Goal: Communication & Community: Answer question/provide support

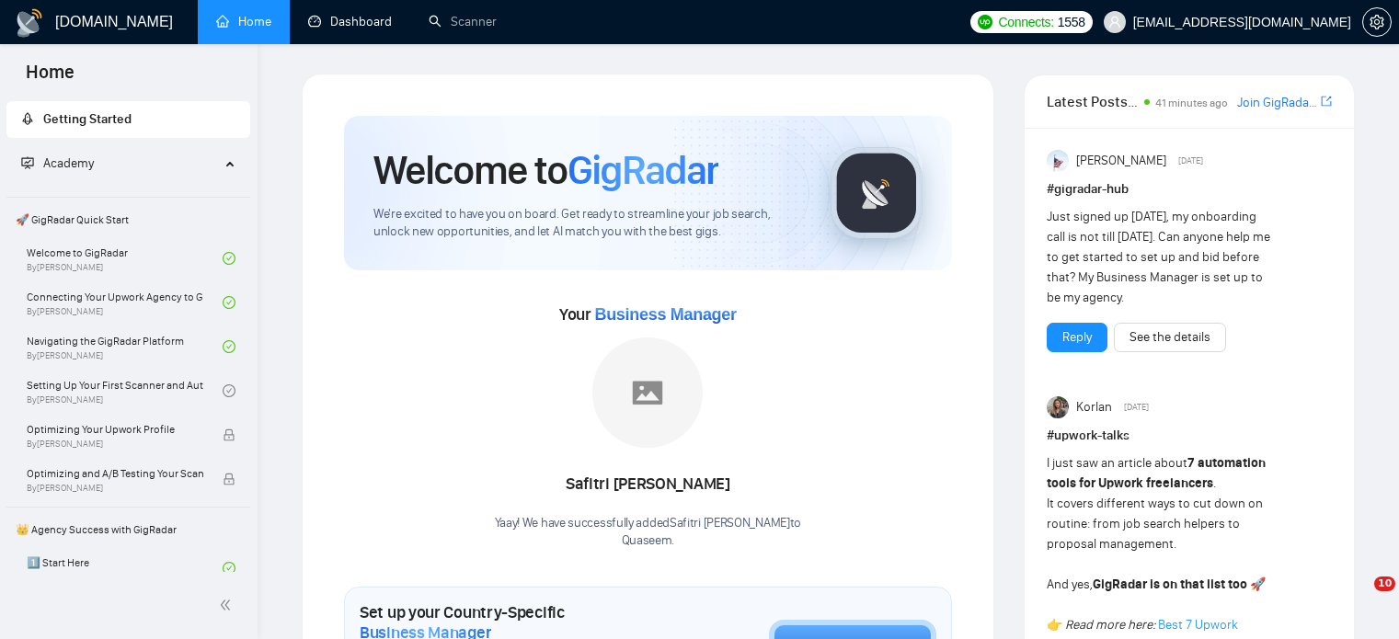
click at [353, 14] on link "Dashboard" at bounding box center [350, 22] width 84 height 16
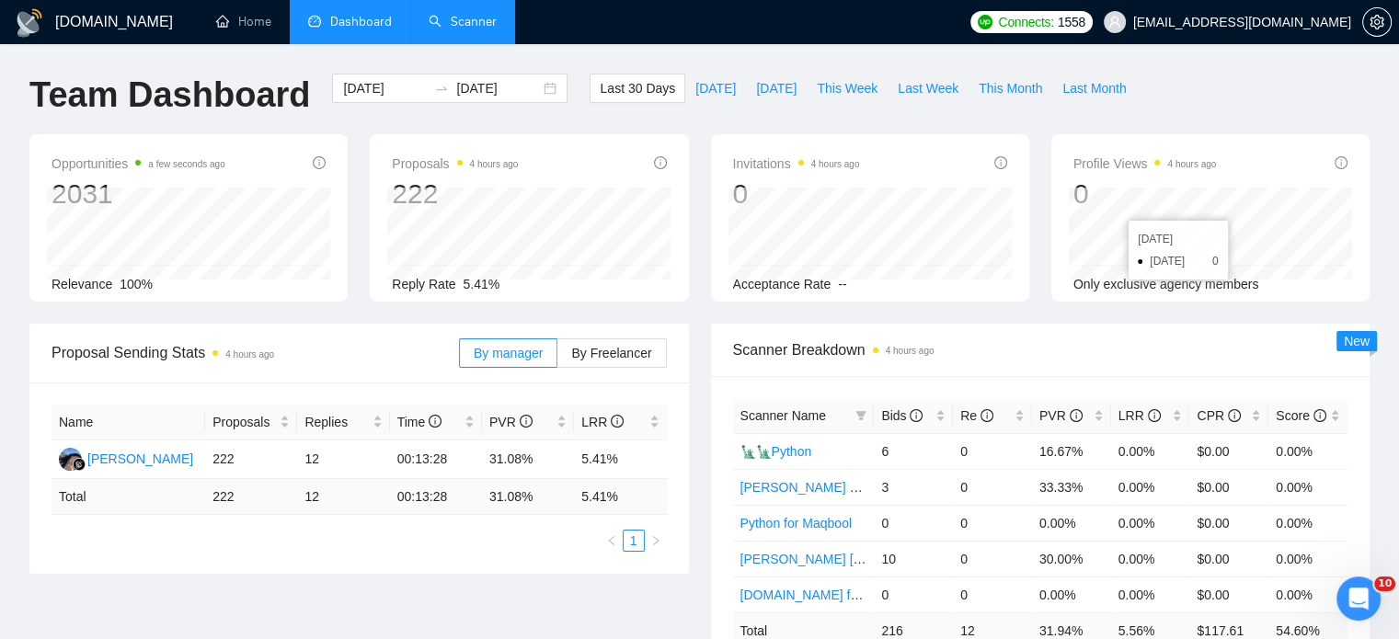
click at [475, 18] on link "Scanner" at bounding box center [463, 22] width 68 height 16
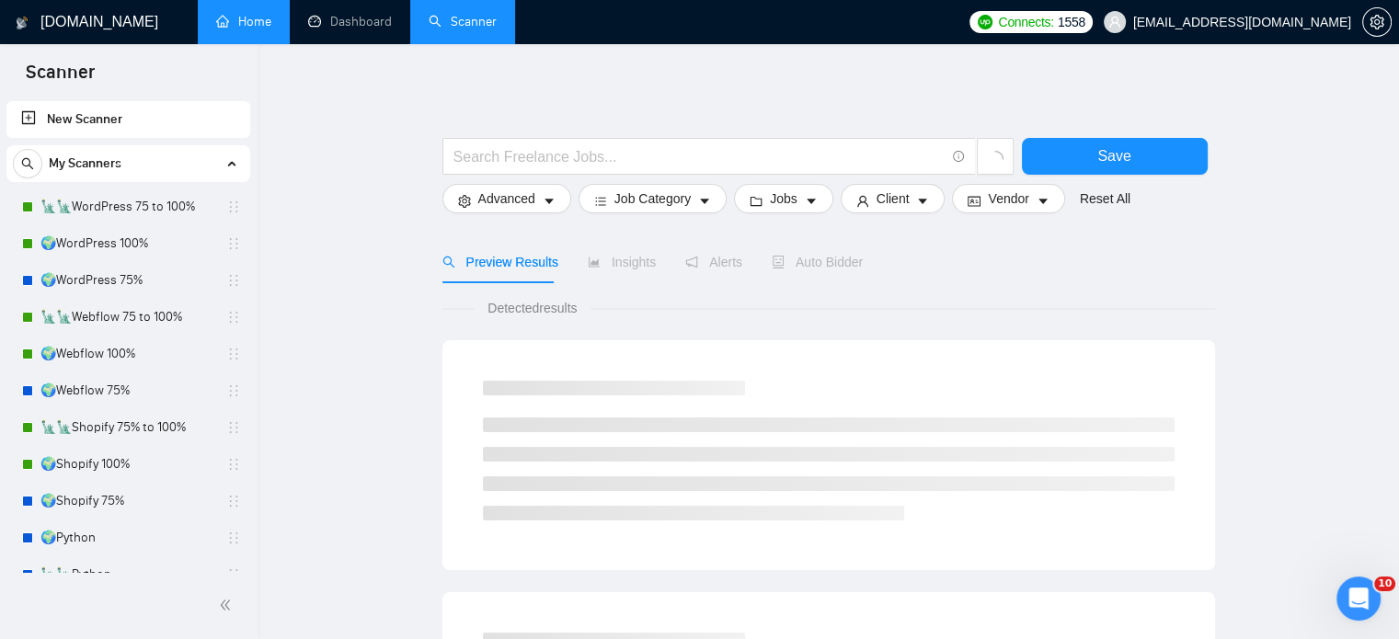
click at [262, 28] on link "Home" at bounding box center [243, 22] width 55 height 16
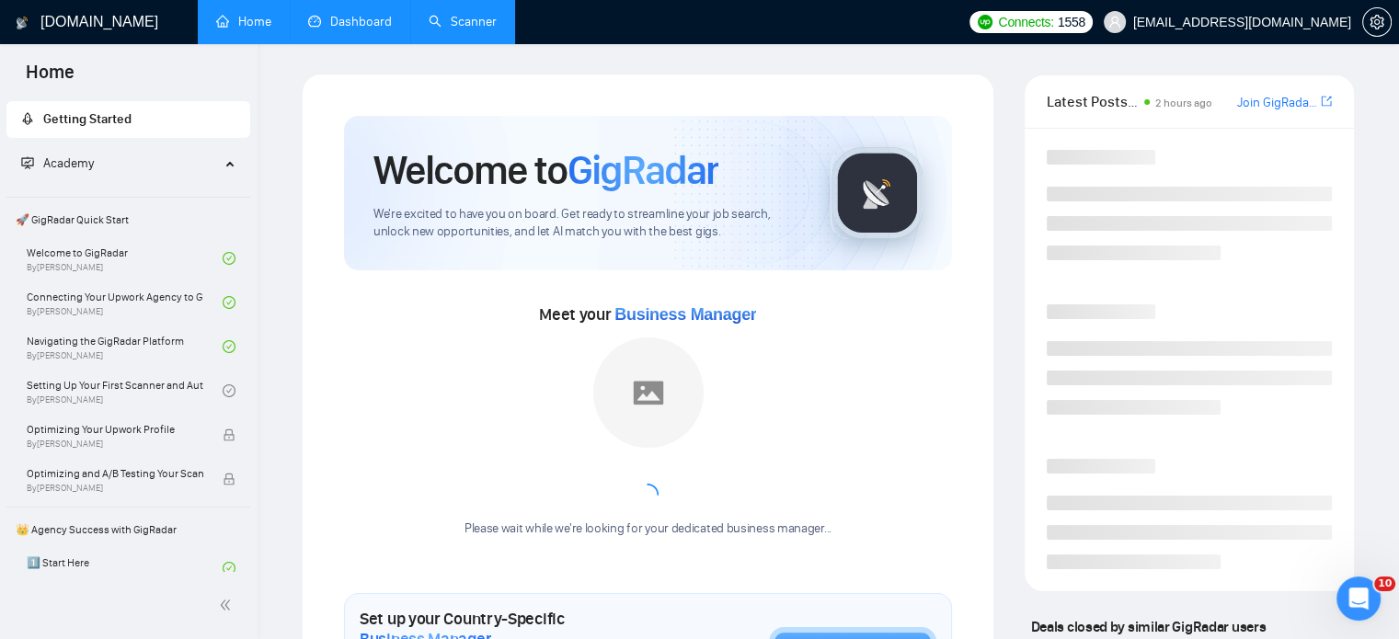
click at [336, 29] on link "Dashboard" at bounding box center [350, 22] width 84 height 16
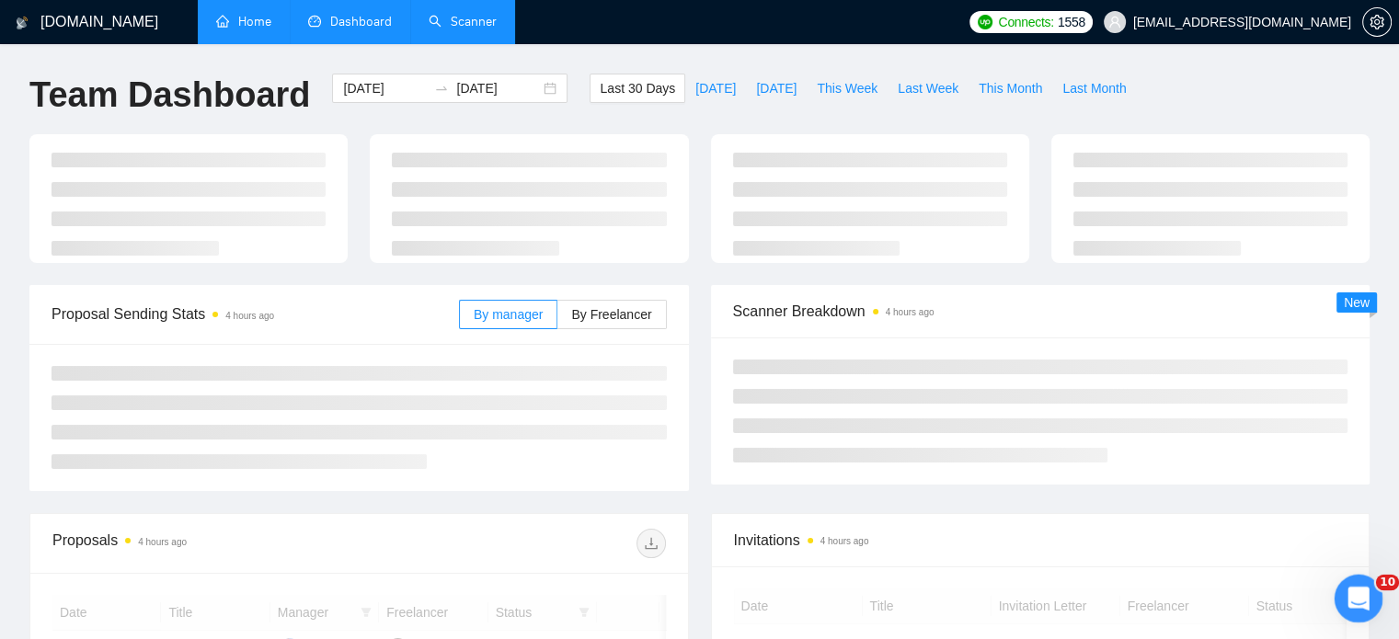
drag, startPoint x: 1349, startPoint y: 592, endPoint x: 2686, endPoint y: 1135, distance: 1442.9
click at [1347, 591] on icon "Open Intercom Messenger" at bounding box center [1357, 597] width 30 height 30
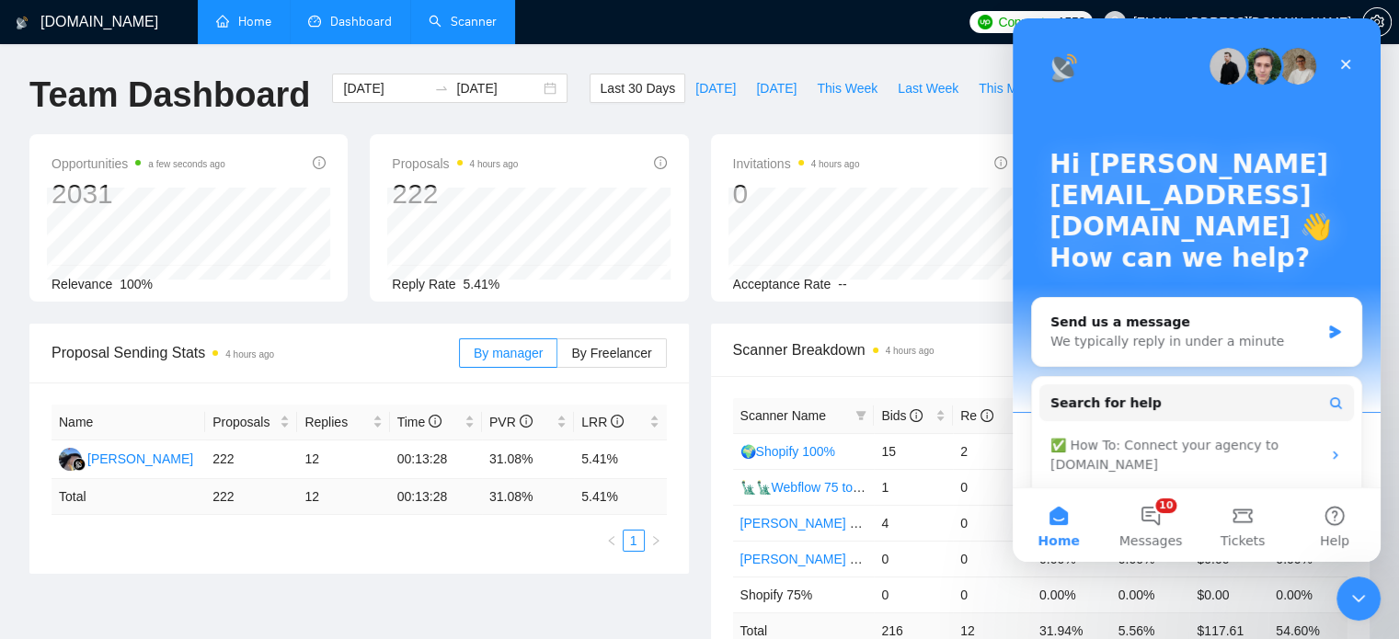
click at [466, 29] on link "Scanner" at bounding box center [463, 22] width 68 height 16
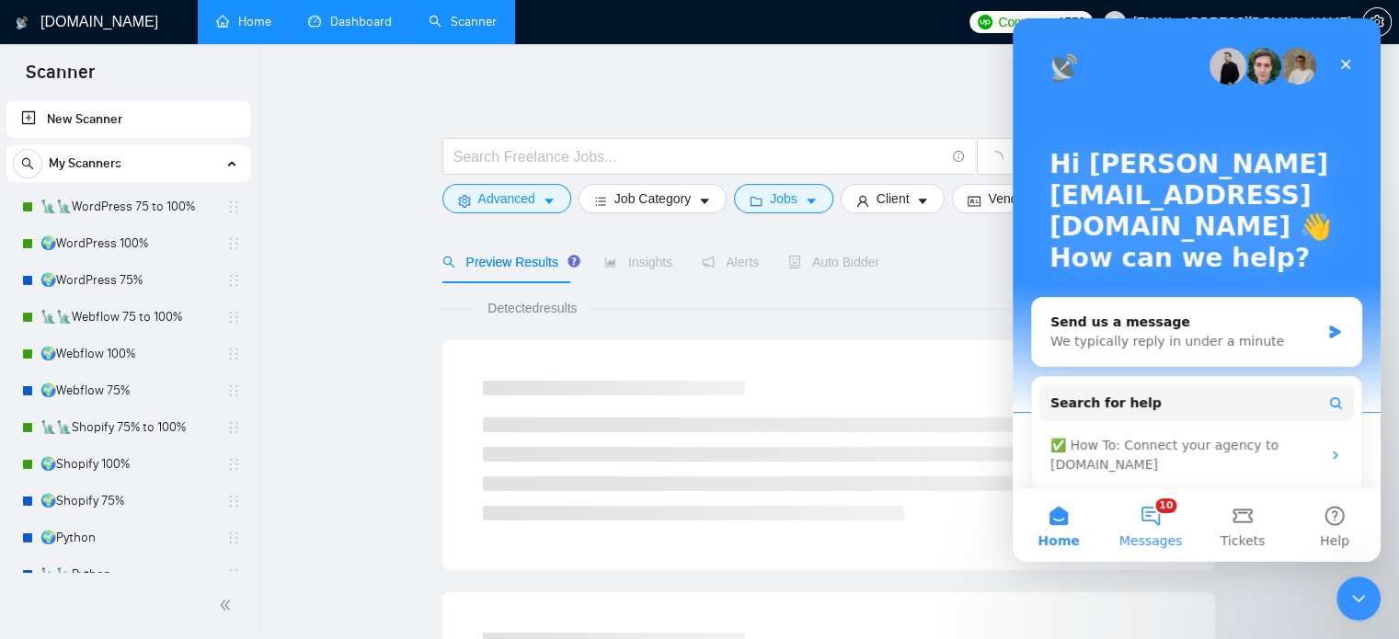
click at [1145, 518] on button "10 Messages" at bounding box center [1151, 526] width 92 height 74
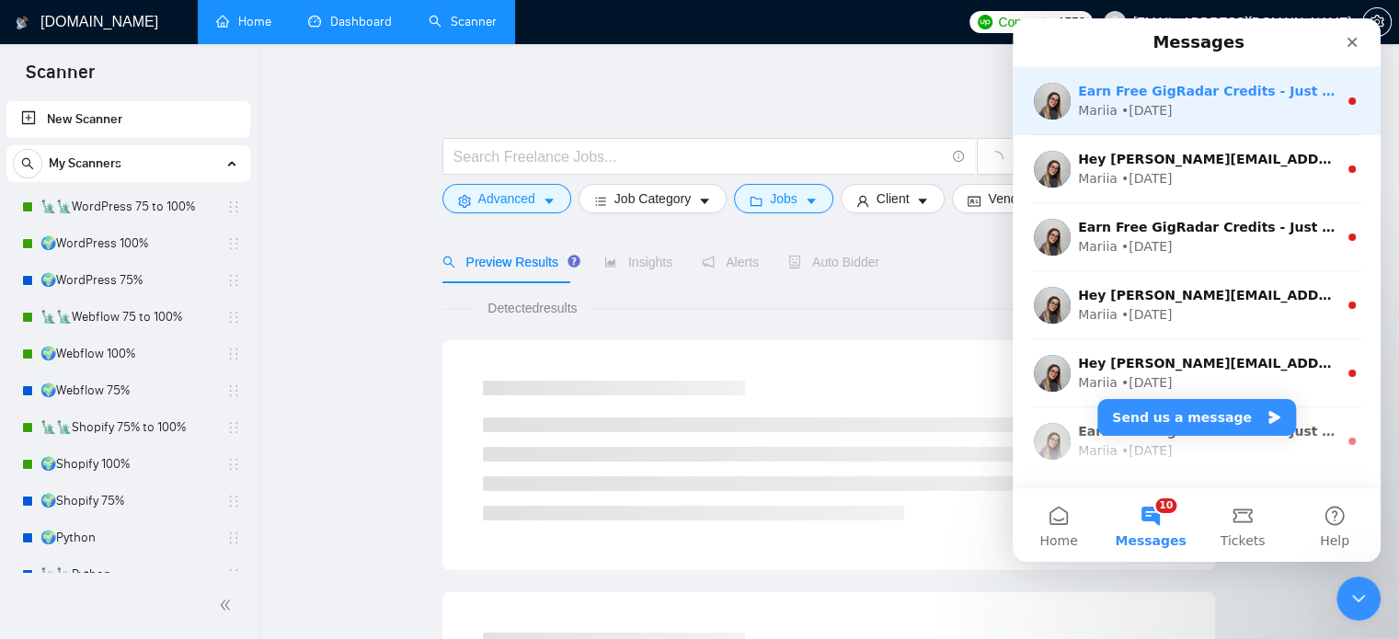
click at [1197, 109] on div "Mariia • [DATE]" at bounding box center [1207, 110] width 259 height 19
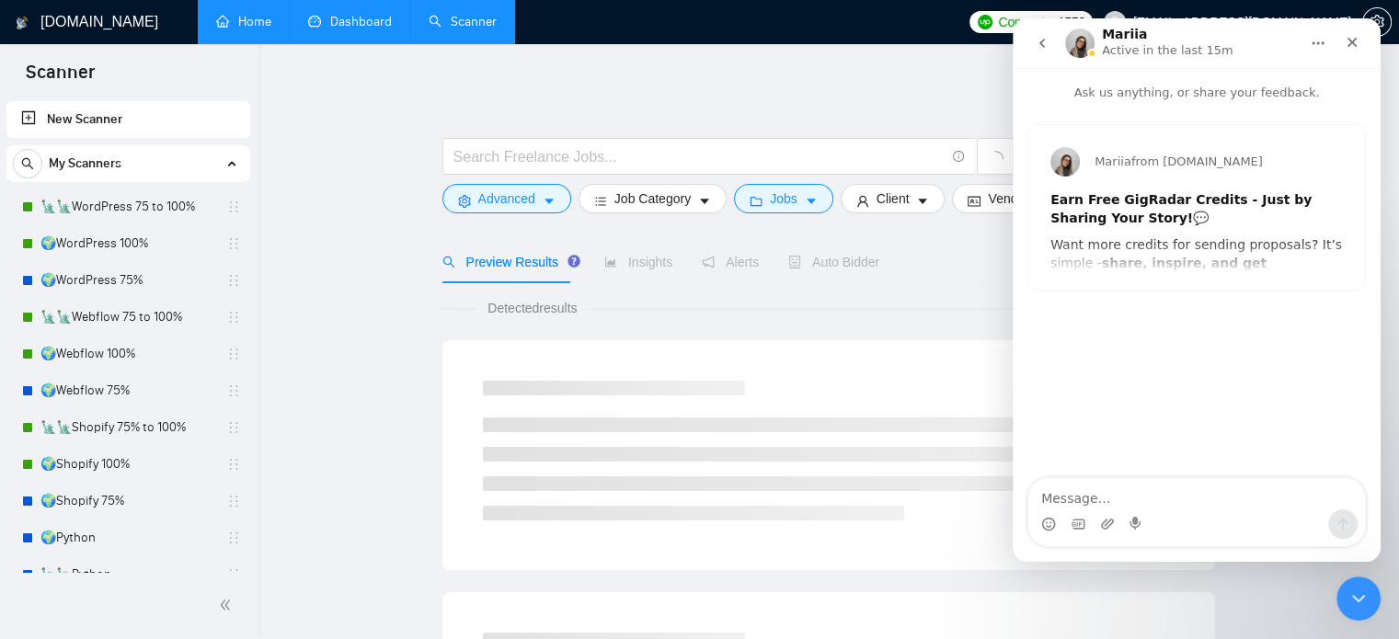
click at [1180, 245] on div "Mariia from [DOMAIN_NAME] Earn Free GigRadar Credits - Just by Sharing Your Sto…" at bounding box center [1197, 208] width 337 height 166
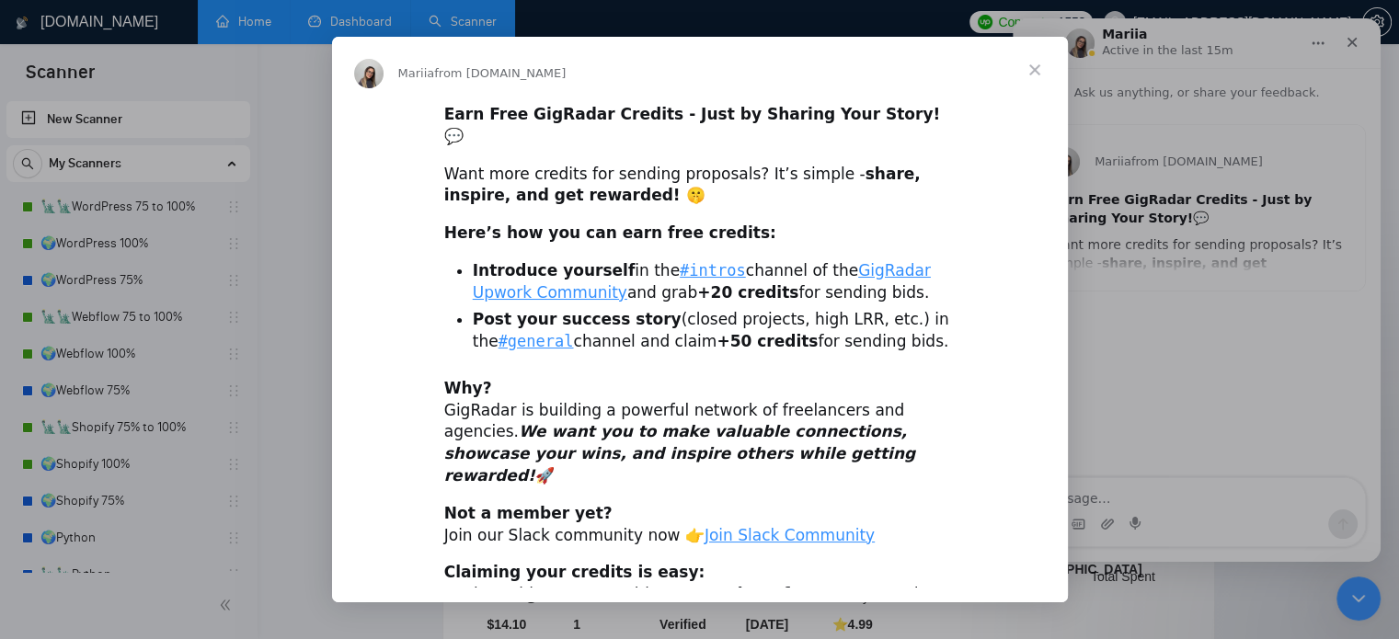
click at [1030, 66] on span "Close" at bounding box center [1035, 70] width 66 height 66
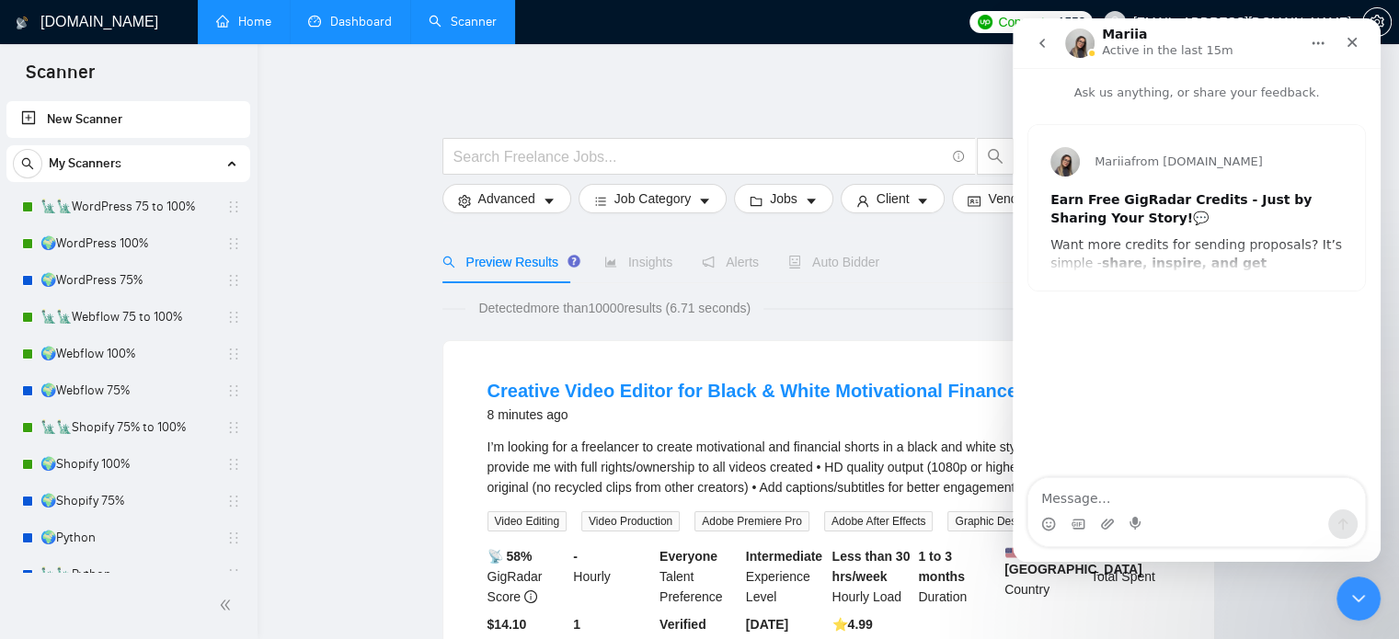
click at [1050, 40] on button "go back" at bounding box center [1042, 43] width 35 height 35
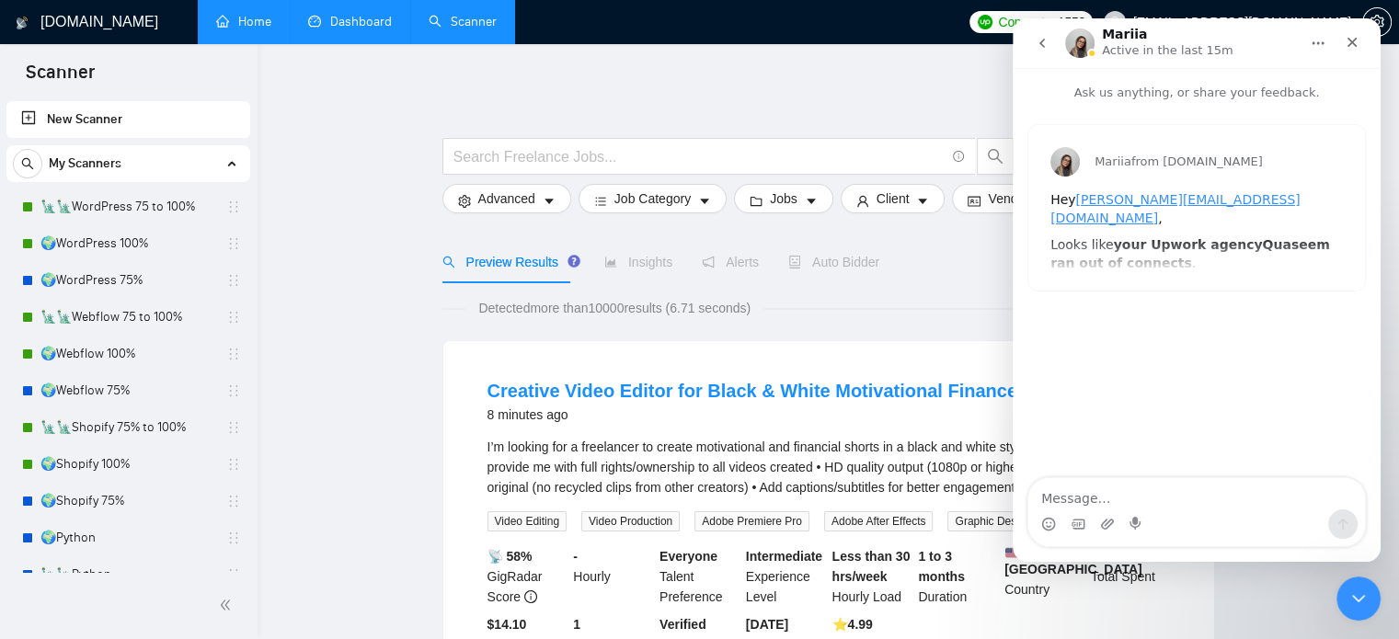
click at [1180, 258] on div "Mariia from [DOMAIN_NAME] Hey [PERSON_NAME][EMAIL_ADDRESS][DOMAIN_NAME] , Looks…" at bounding box center [1197, 208] width 337 height 166
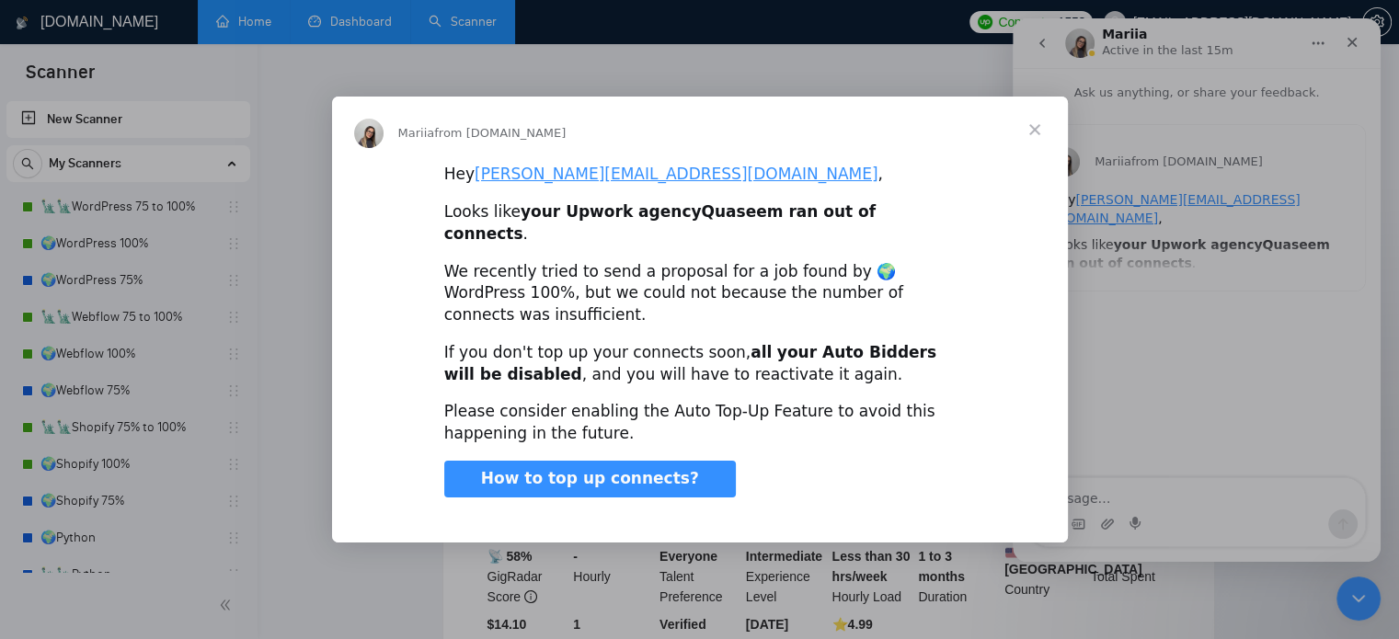
click at [1034, 148] on span "Close" at bounding box center [1035, 130] width 66 height 66
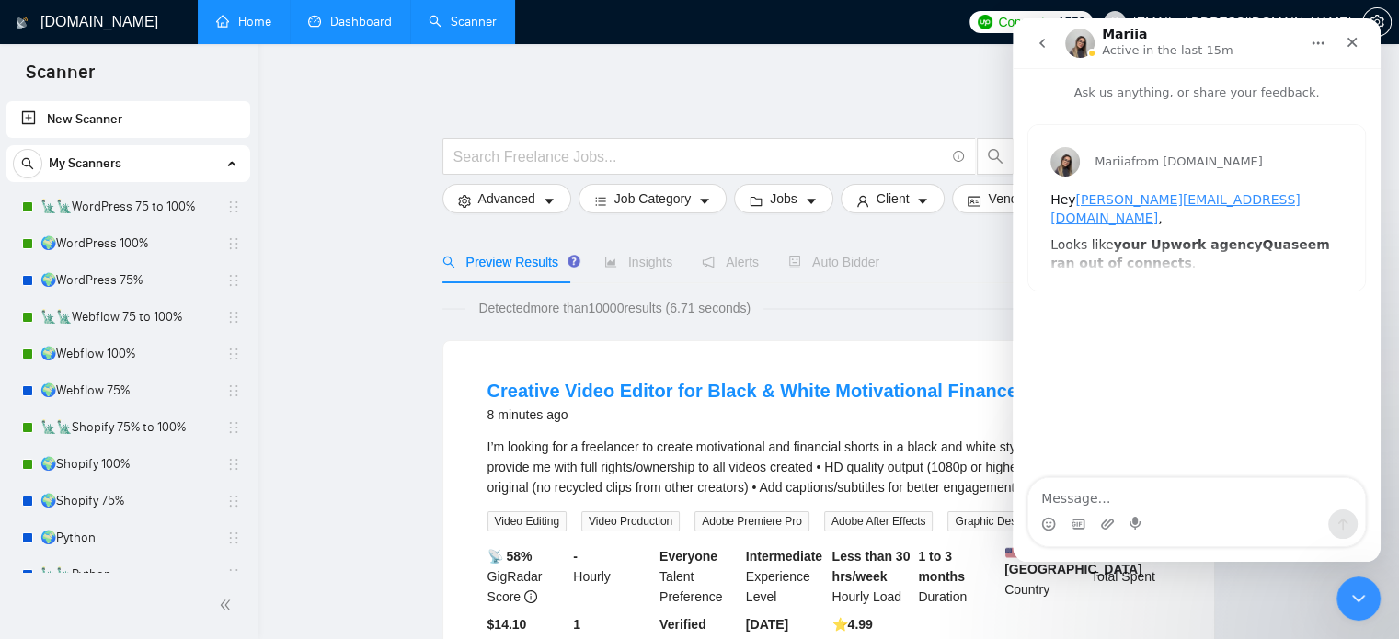
click at [1047, 41] on icon "go back" at bounding box center [1042, 43] width 15 height 15
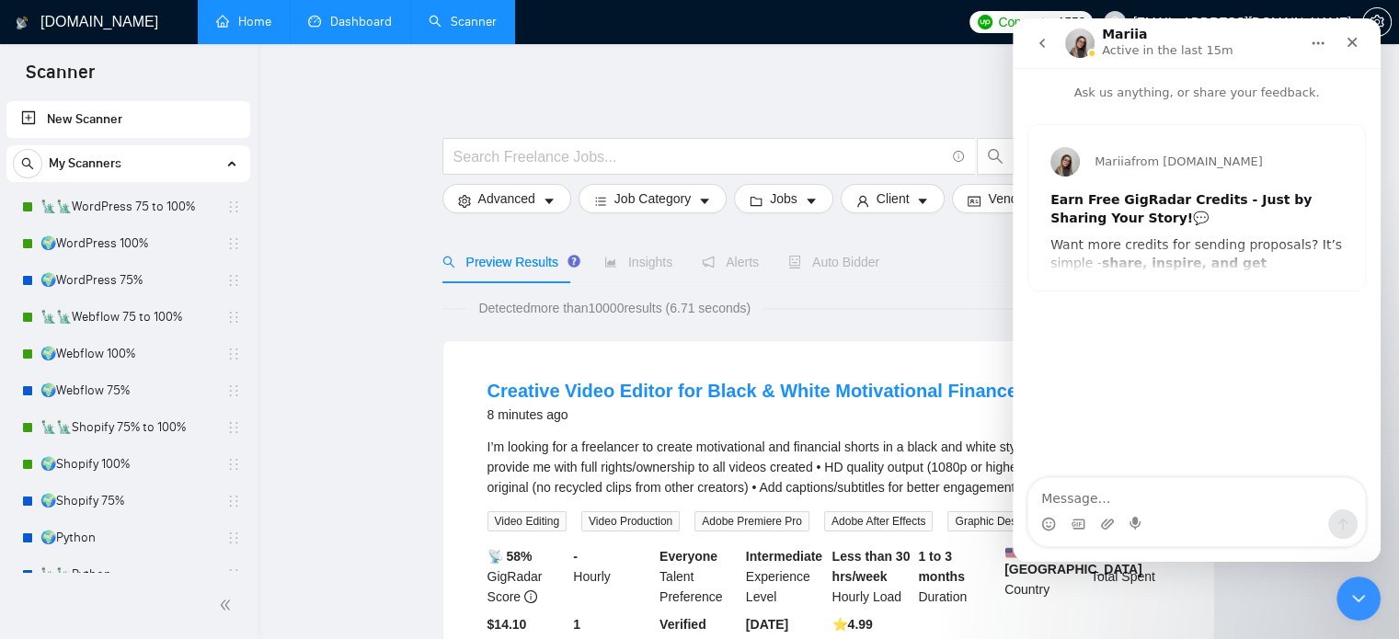
click at [1157, 229] on div "Earn Free GigRadar Credits - Just by Sharing Your Story! 💬 Want more credits fo…" at bounding box center [1197, 443] width 293 height 505
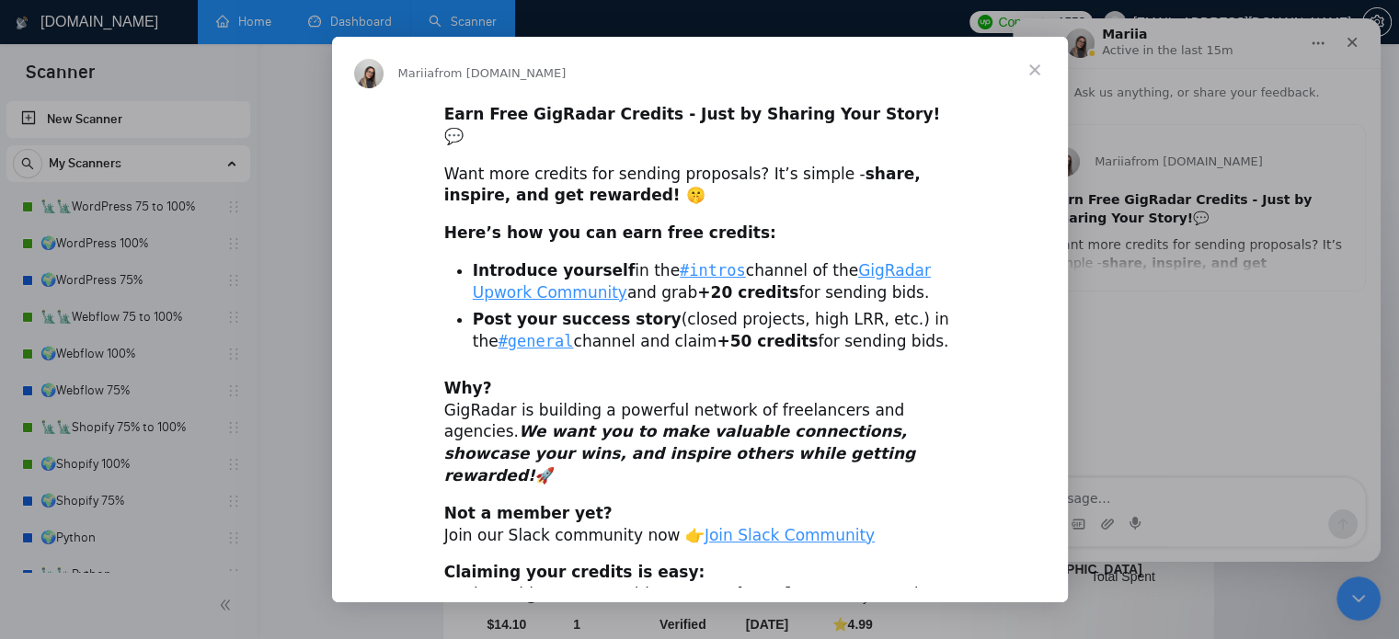
click at [1031, 65] on span "Close" at bounding box center [1035, 70] width 66 height 66
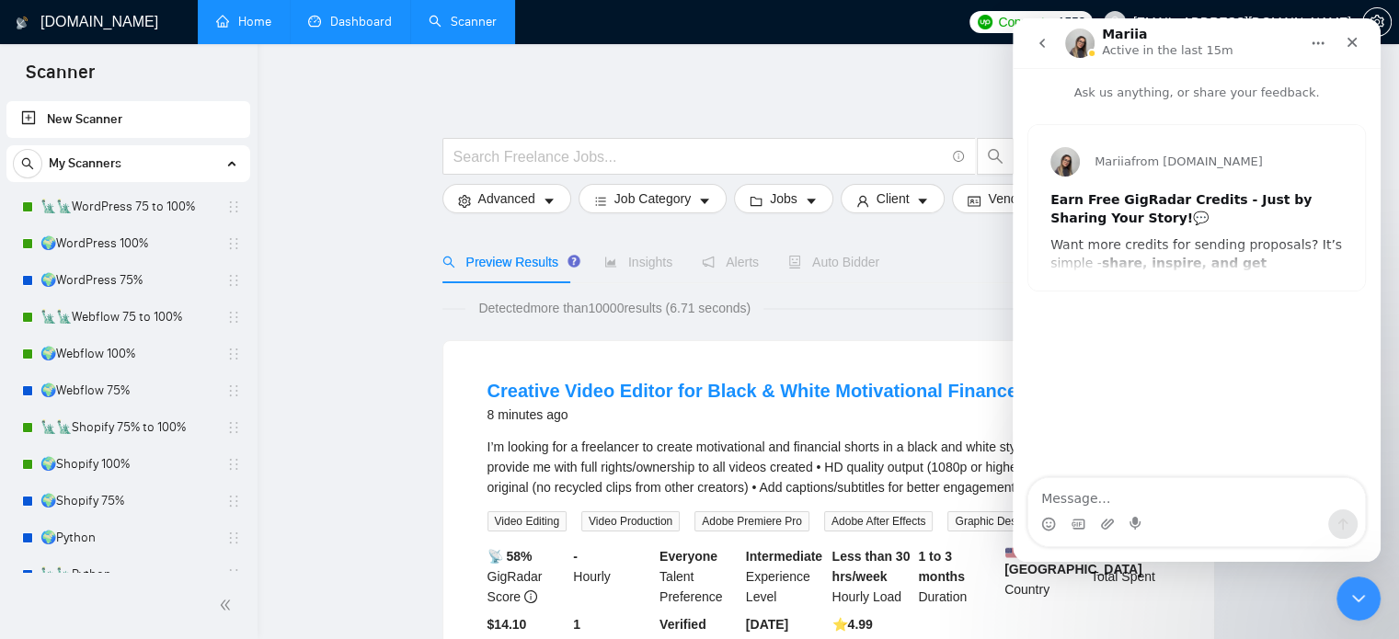
click at [1049, 47] on icon "go back" at bounding box center [1042, 43] width 15 height 15
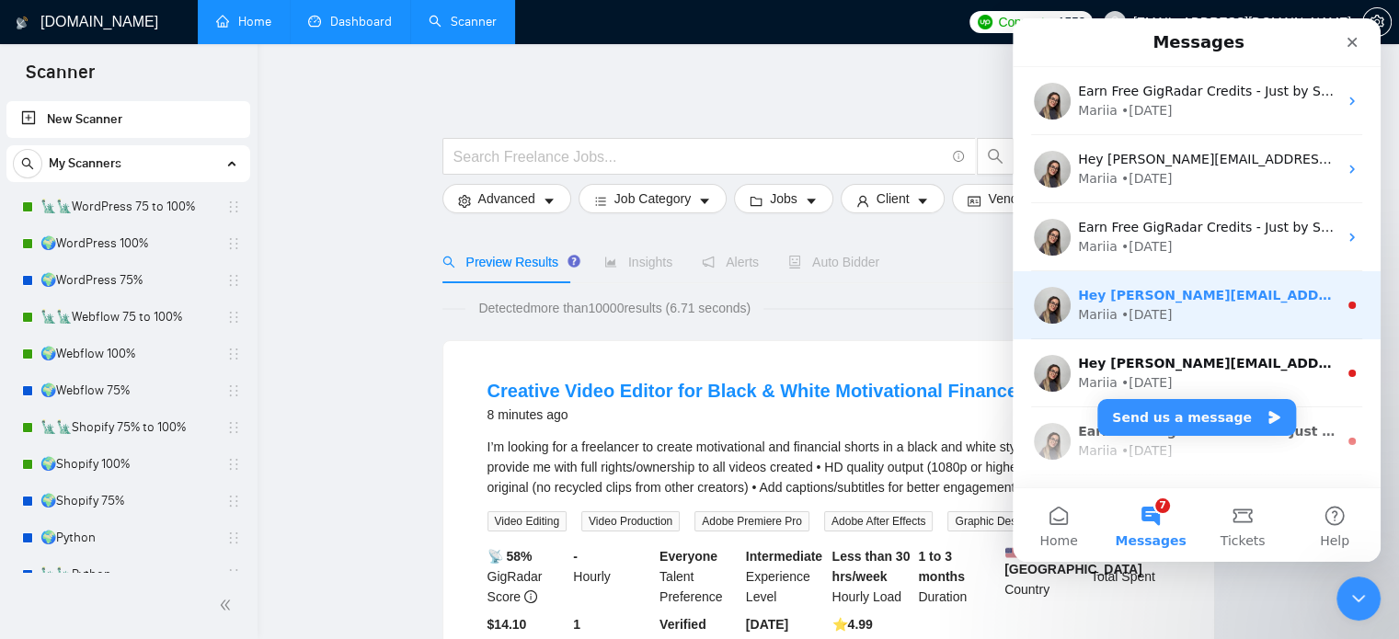
click at [1215, 316] on div "Mariia • [DATE]" at bounding box center [1207, 314] width 259 height 19
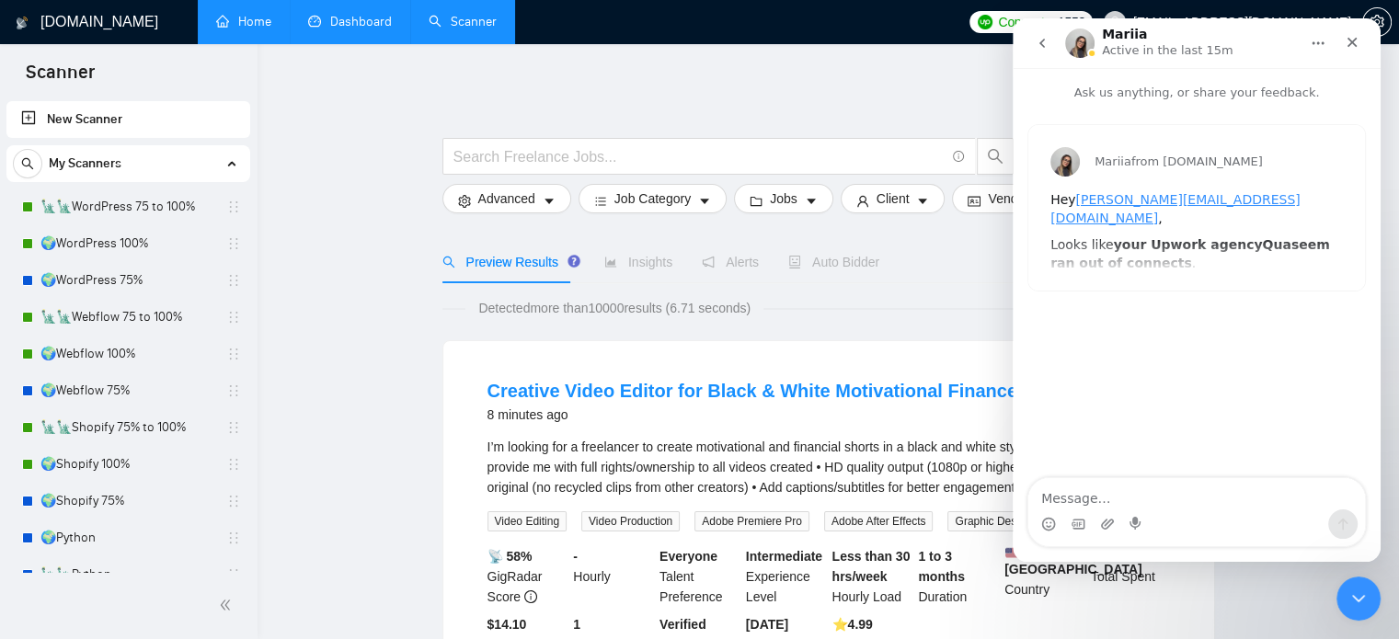
click at [1245, 216] on div "Hey [PERSON_NAME][EMAIL_ADDRESS][DOMAIN_NAME] , Looks like your Upwork agency Q…" at bounding box center [1197, 356] width 293 height 331
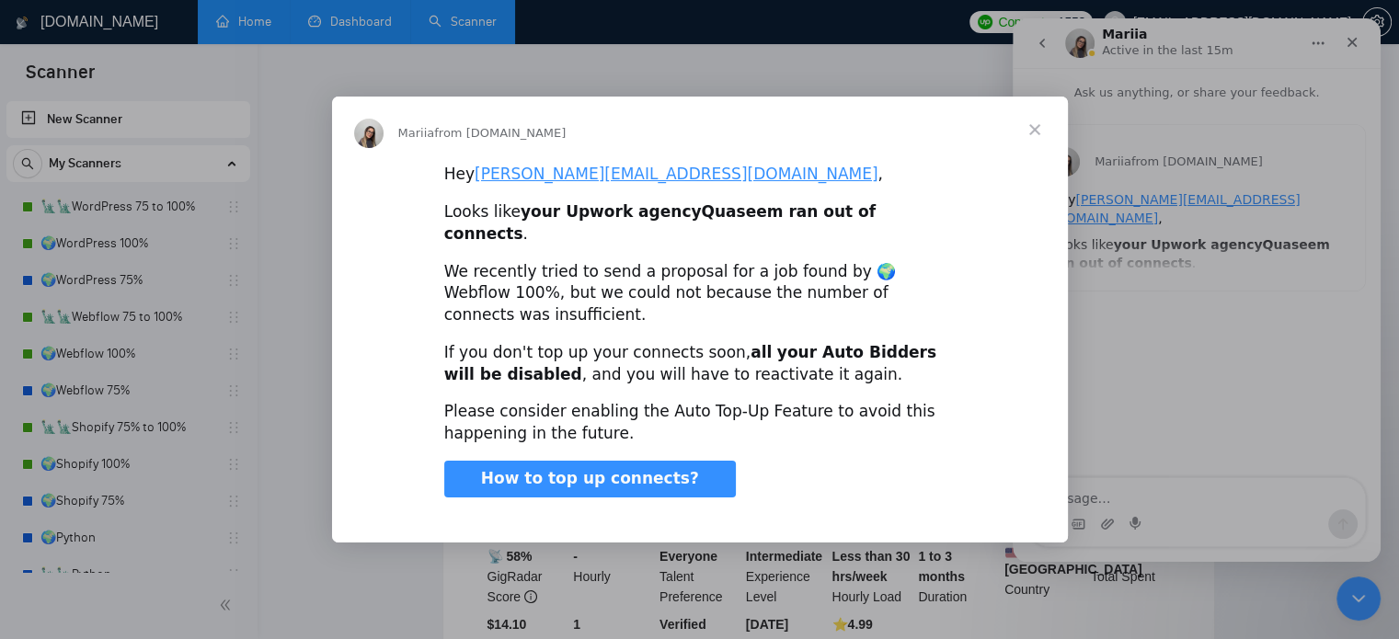
click at [1031, 153] on span "Close" at bounding box center [1035, 130] width 66 height 66
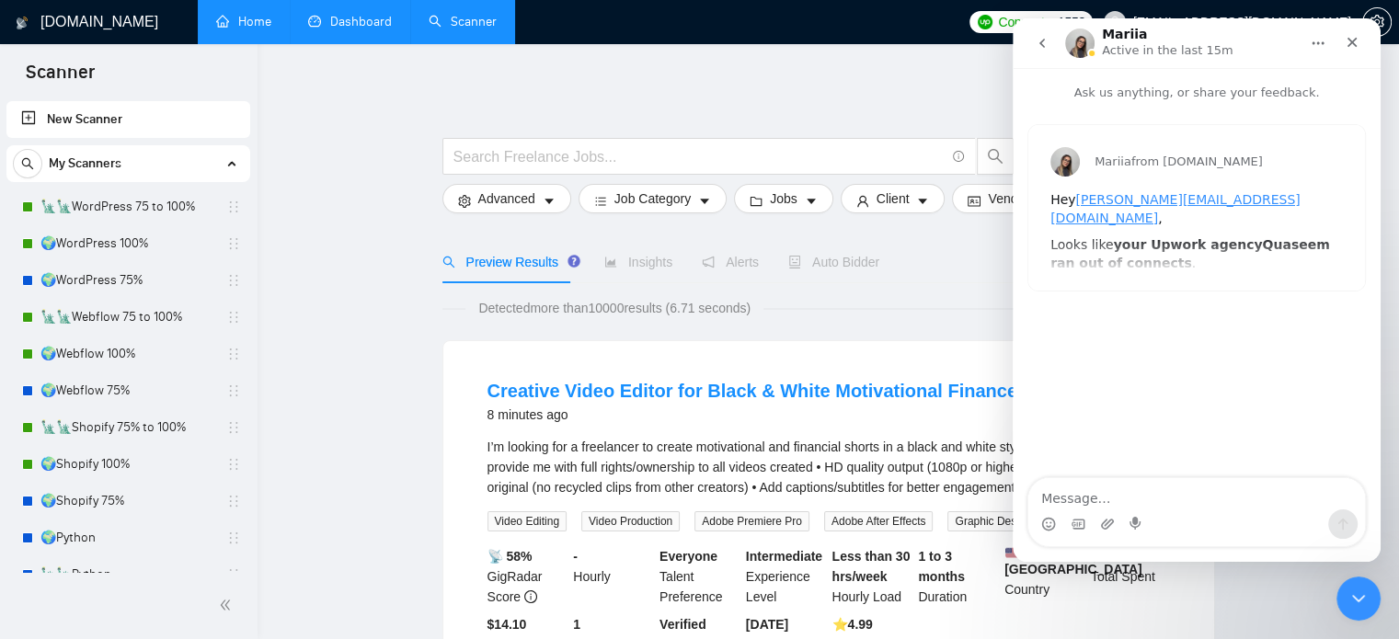
click at [1046, 41] on icon "go back" at bounding box center [1042, 43] width 15 height 15
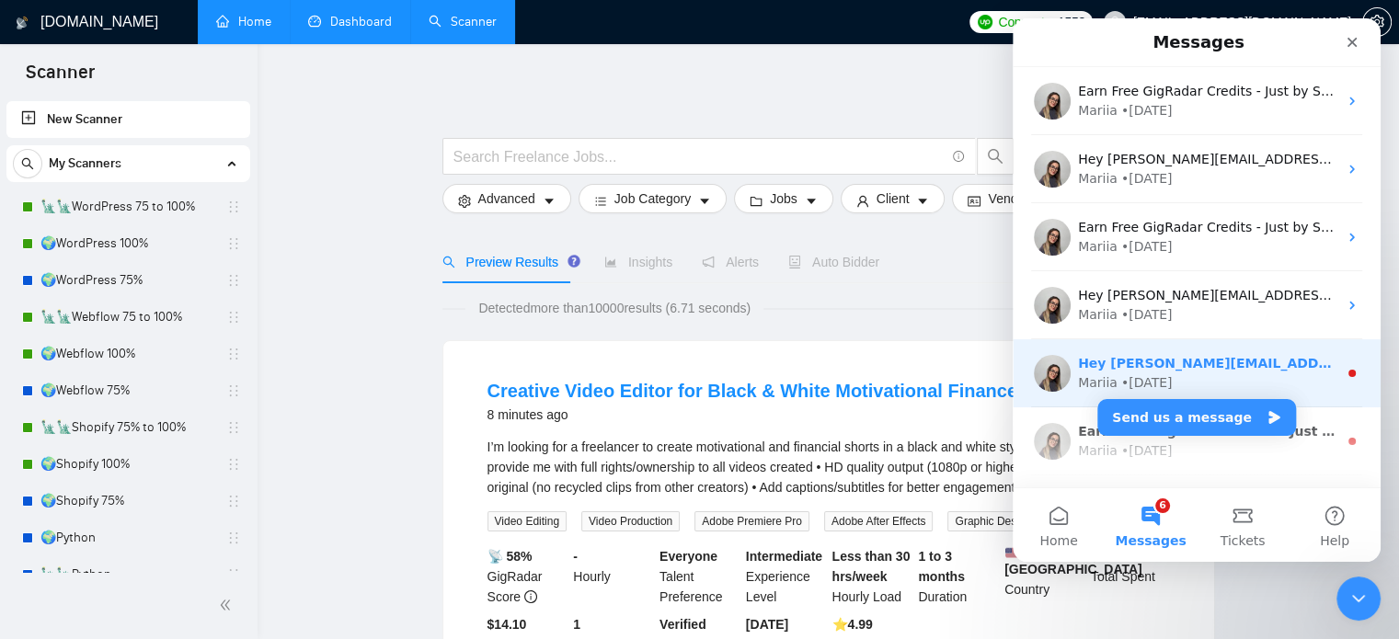
click at [1245, 352] on div "Hey [PERSON_NAME][EMAIL_ADDRESS][DOMAIN_NAME], Looks like your Upwork agency Qu…" at bounding box center [1197, 374] width 368 height 68
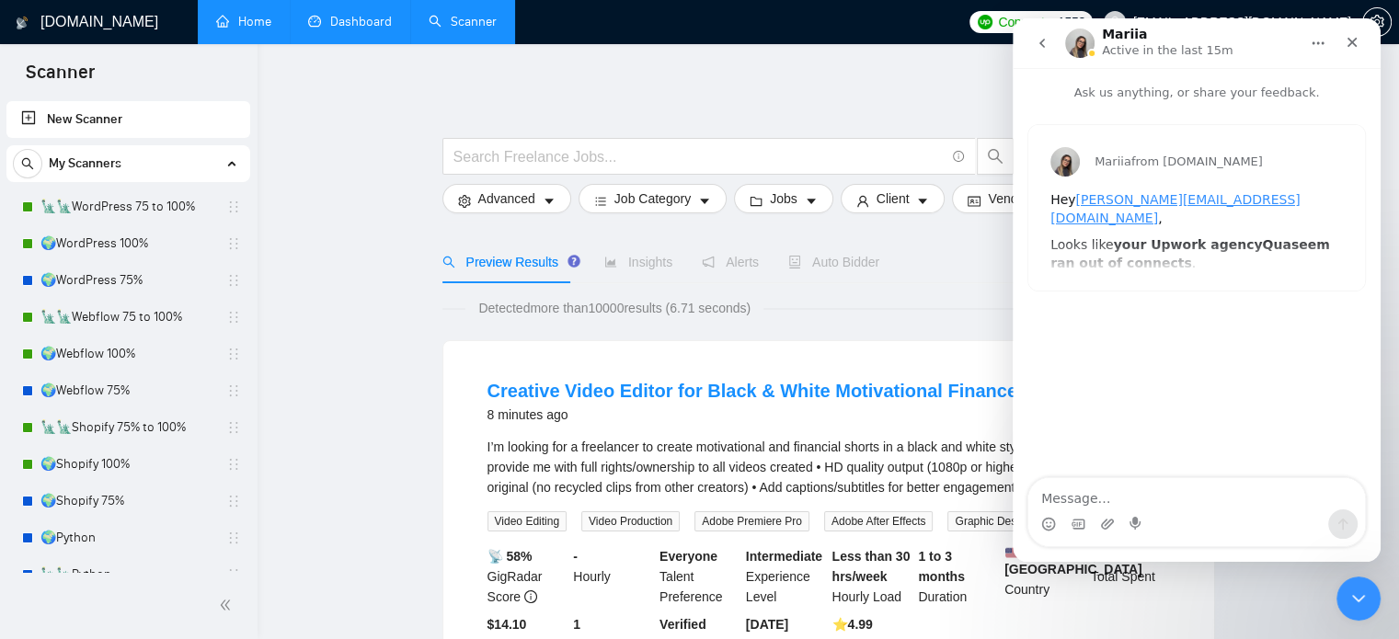
click at [1227, 239] on div "Mariia from [DOMAIN_NAME] Hey [PERSON_NAME][EMAIL_ADDRESS][DOMAIN_NAME] , Looks…" at bounding box center [1197, 208] width 337 height 166
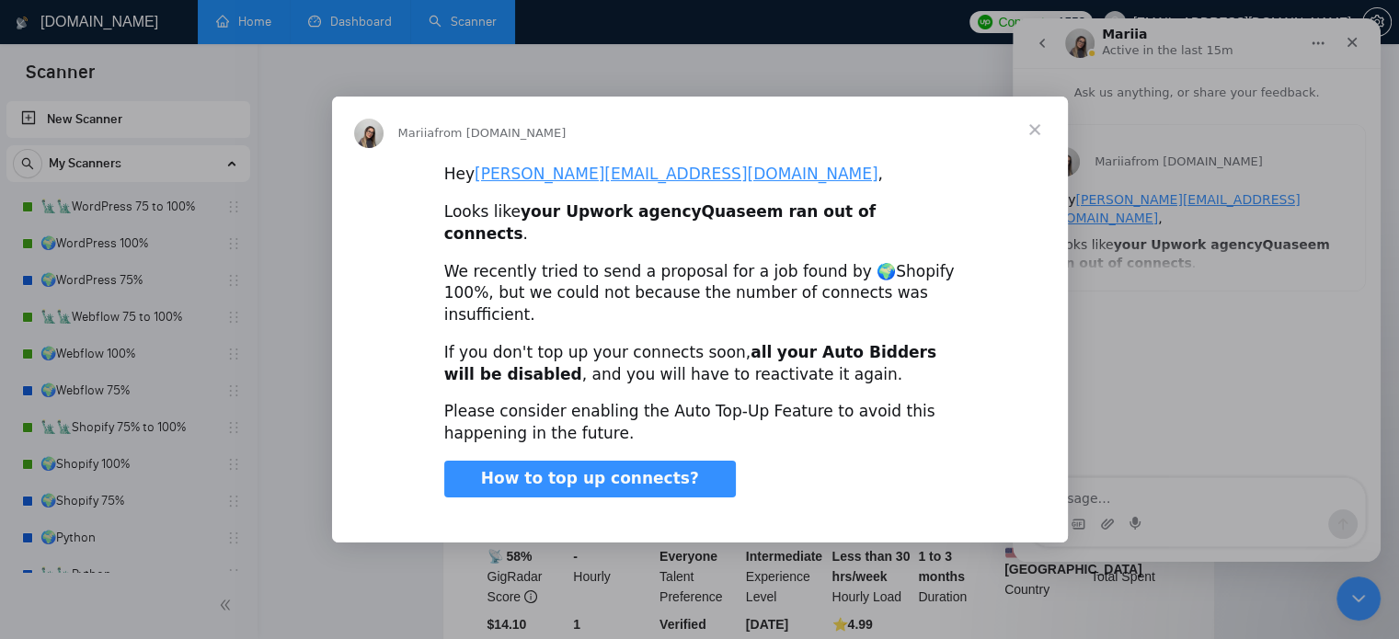
click at [1032, 151] on span "Close" at bounding box center [1035, 130] width 66 height 66
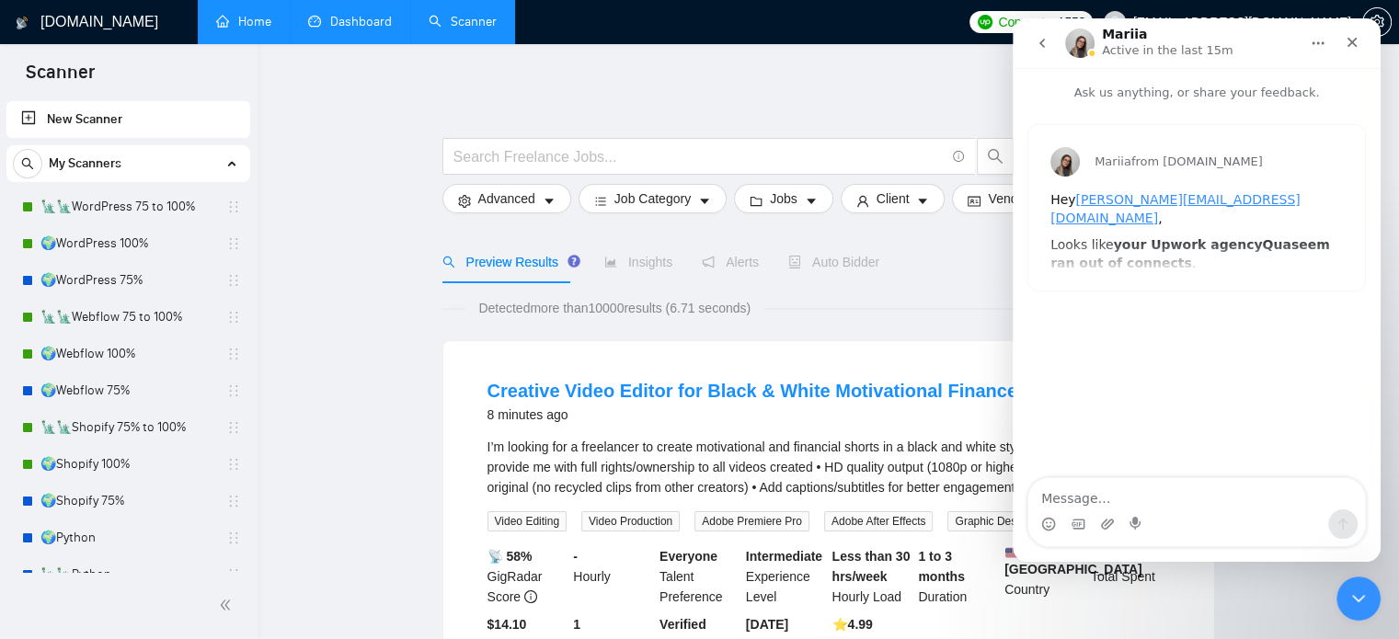
click at [1034, 47] on button "go back" at bounding box center [1042, 43] width 35 height 35
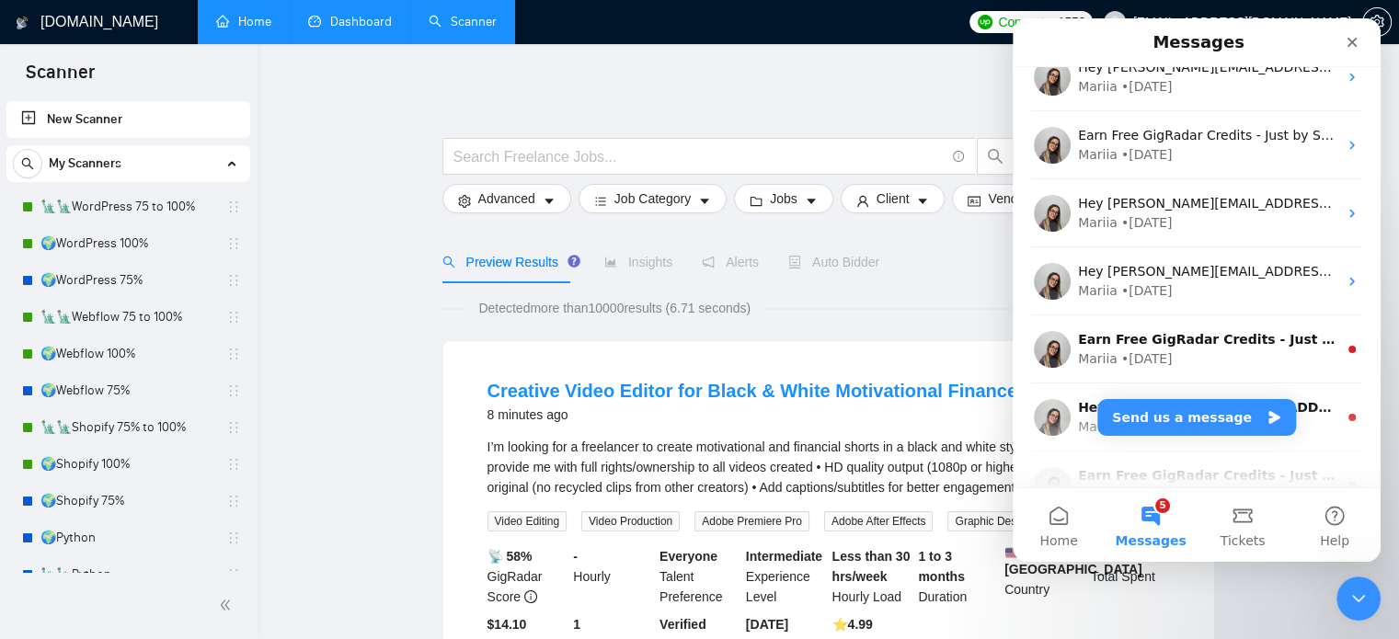
scroll to position [184, 0]
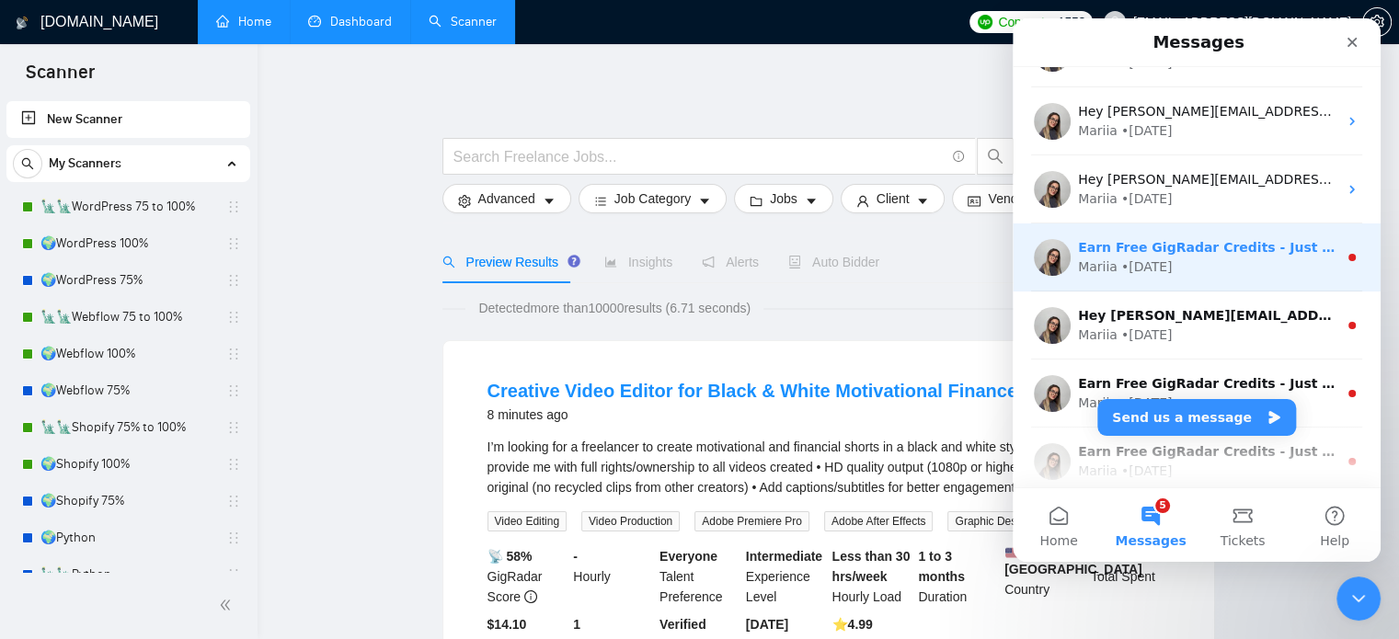
click at [1223, 270] on div "Mariia • [DATE]" at bounding box center [1207, 267] width 259 height 19
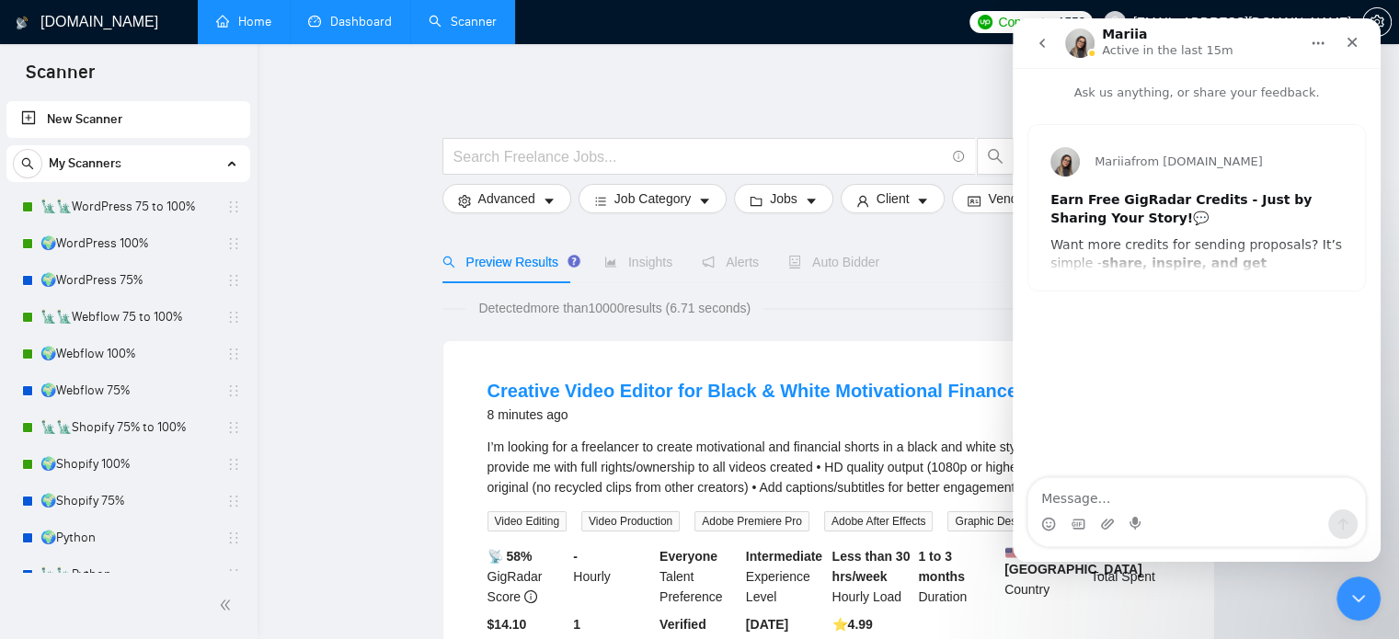
click at [1227, 226] on div "Earn Free GigRadar Credits - Just by Sharing Your Story! 💬" at bounding box center [1197, 209] width 293 height 36
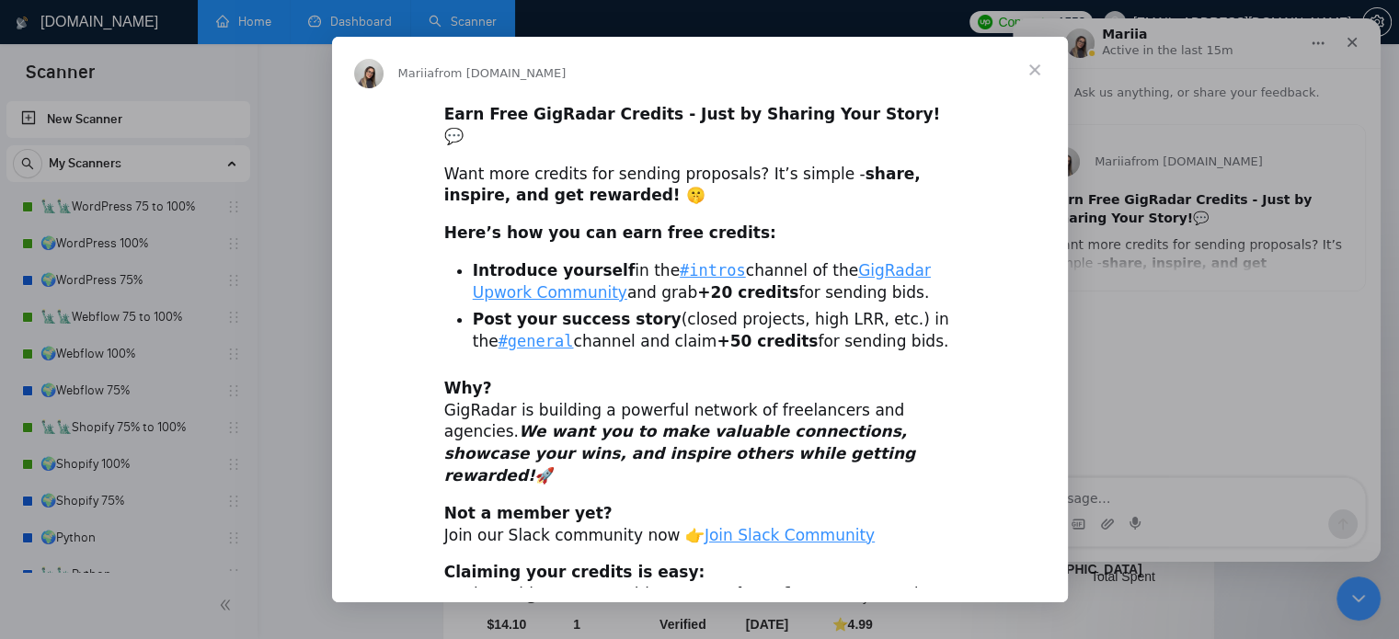
scroll to position [0, 0]
click at [1032, 71] on span "Close" at bounding box center [1035, 70] width 66 height 66
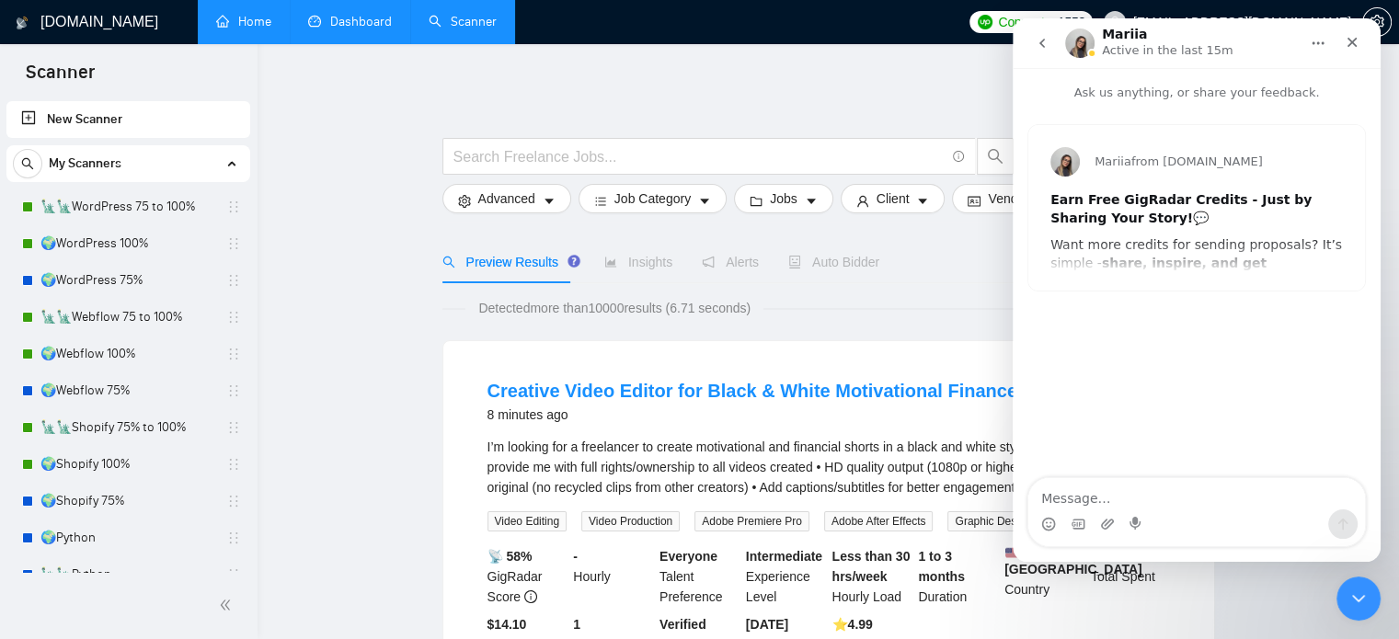
click at [1047, 43] on icon "go back" at bounding box center [1042, 43] width 15 height 15
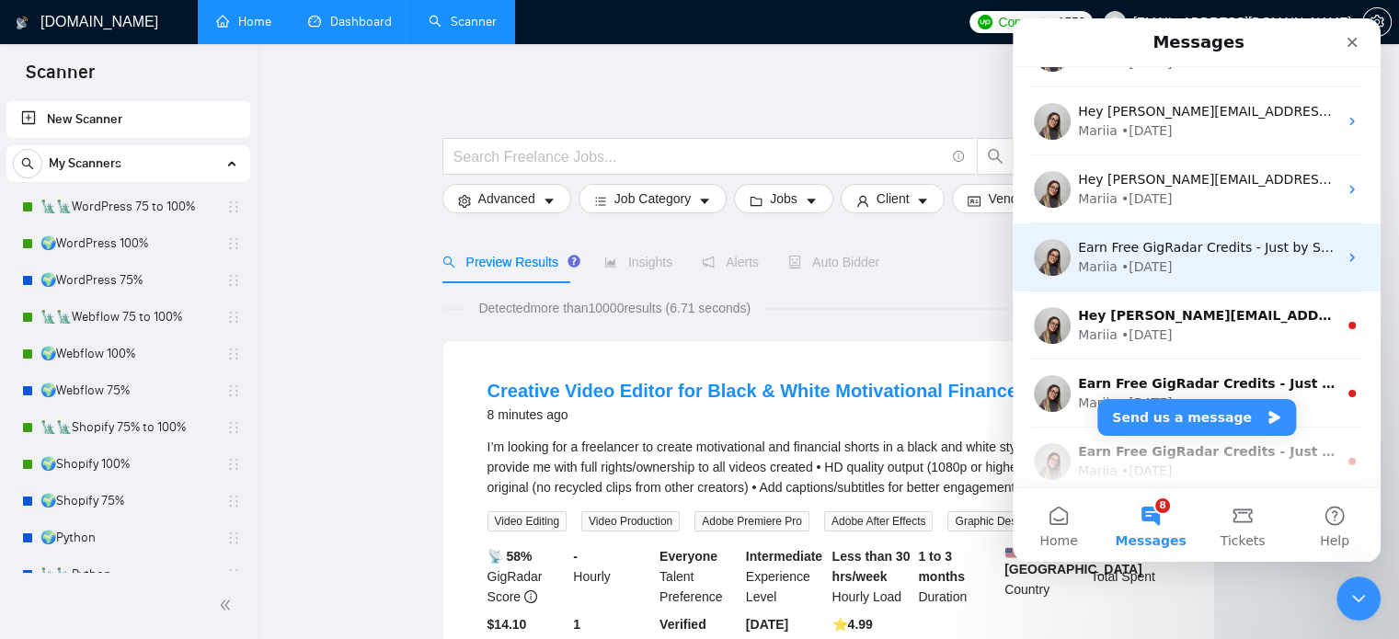
scroll to position [368, 0]
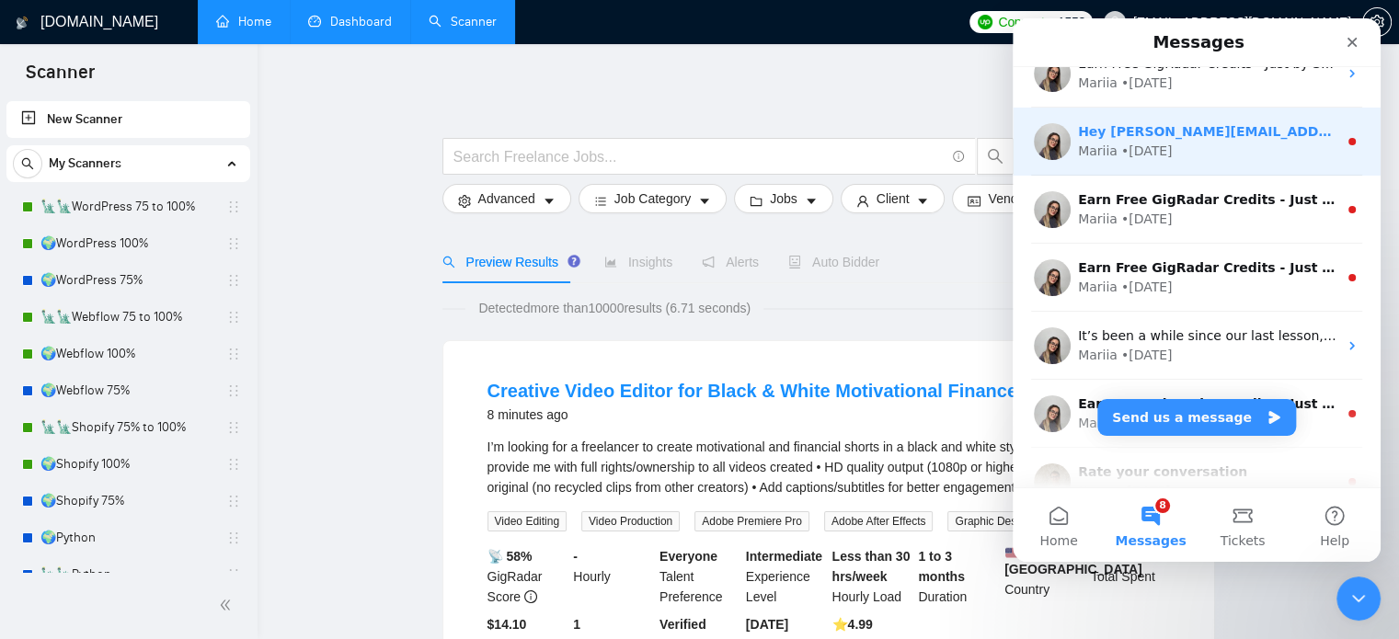
click at [1248, 165] on div "Hey [PERSON_NAME][EMAIL_ADDRESS][DOMAIN_NAME], Looks like your Upwork agency Qu…" at bounding box center [1197, 142] width 368 height 68
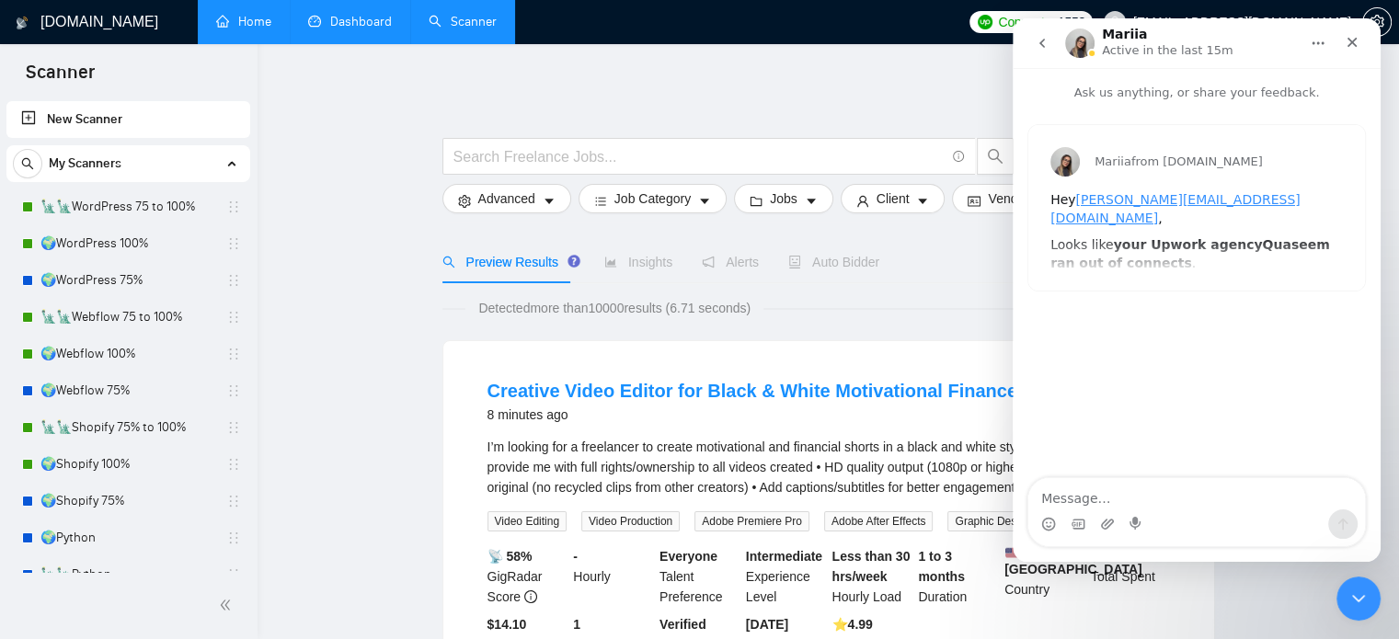
click at [1232, 237] on b "your Upwork agency" at bounding box center [1188, 244] width 149 height 15
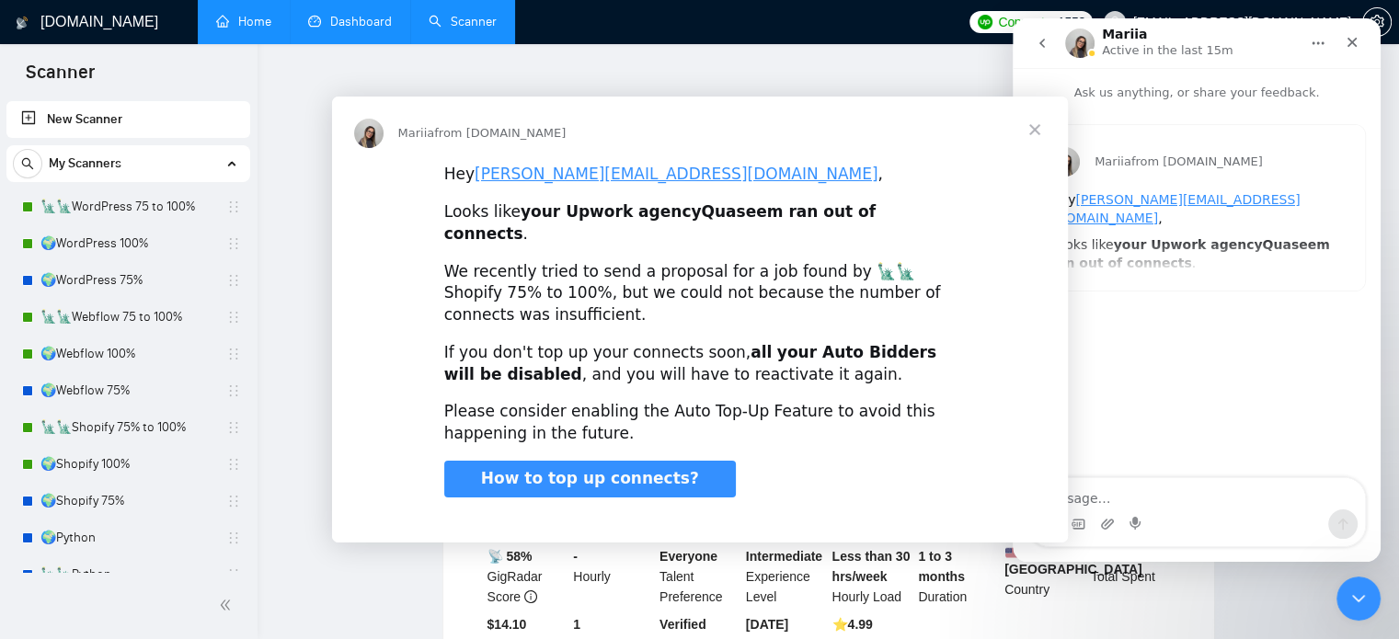
scroll to position [0, 0]
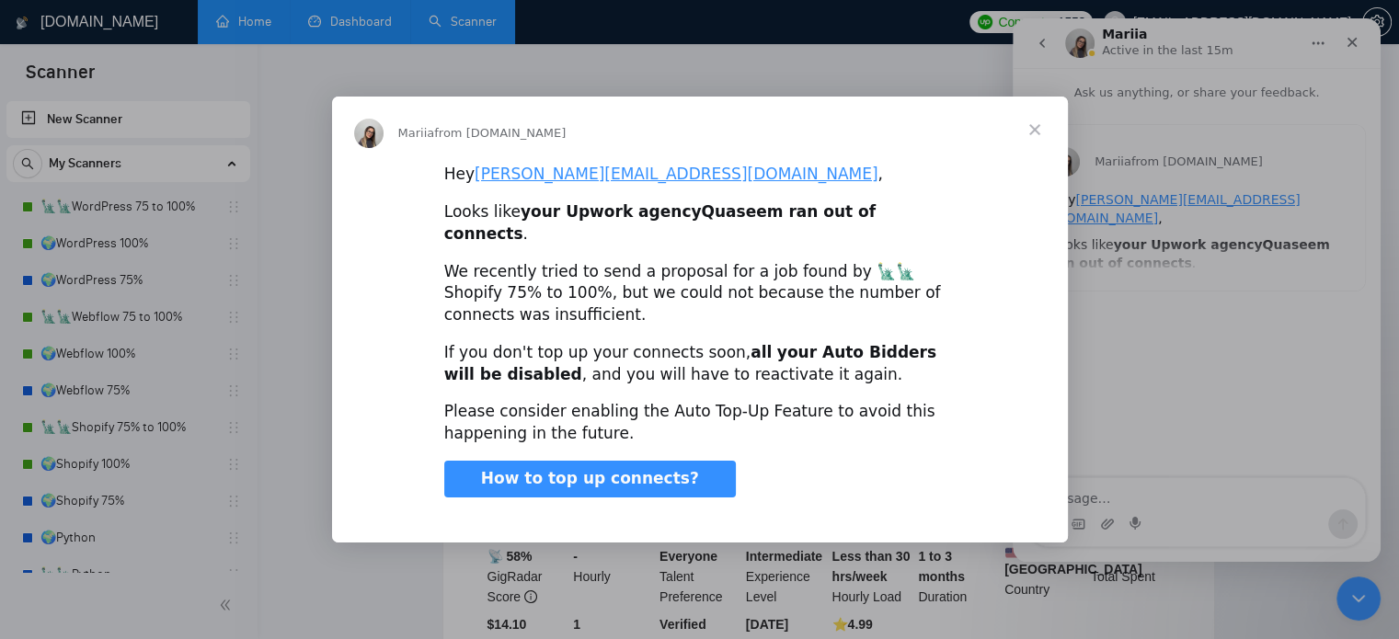
click at [1037, 143] on span "Close" at bounding box center [1035, 130] width 66 height 66
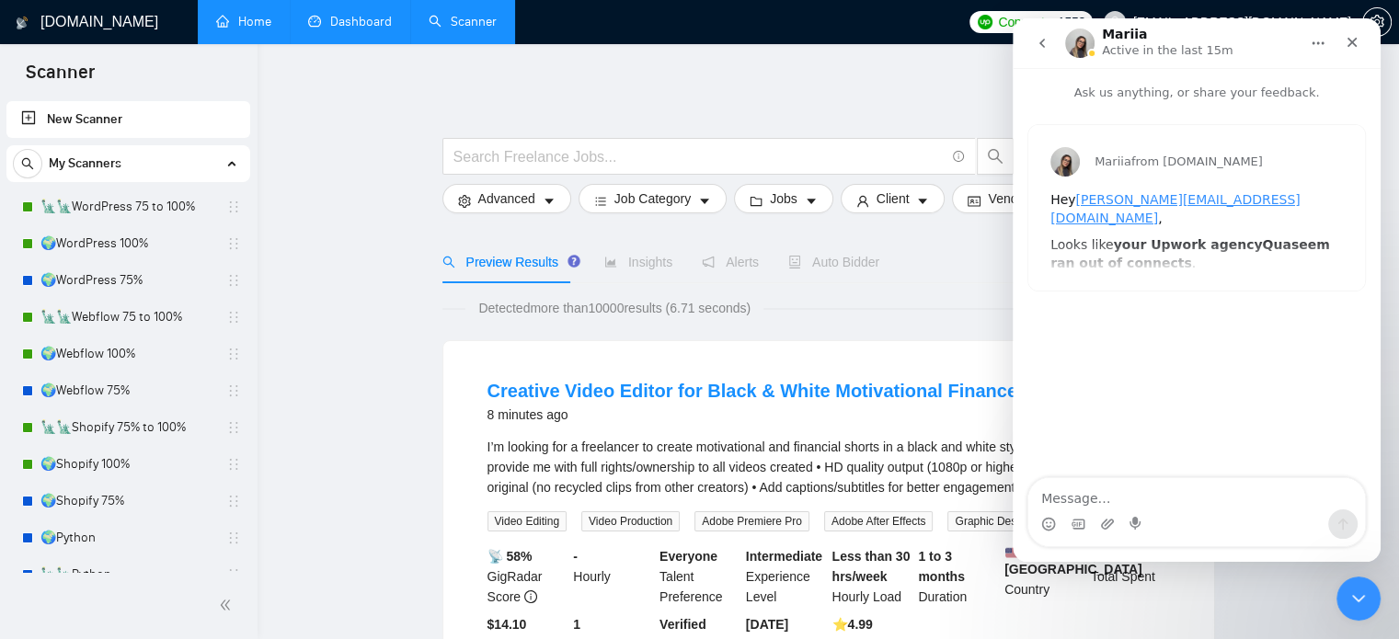
click at [1042, 47] on icon "go back" at bounding box center [1042, 43] width 15 height 15
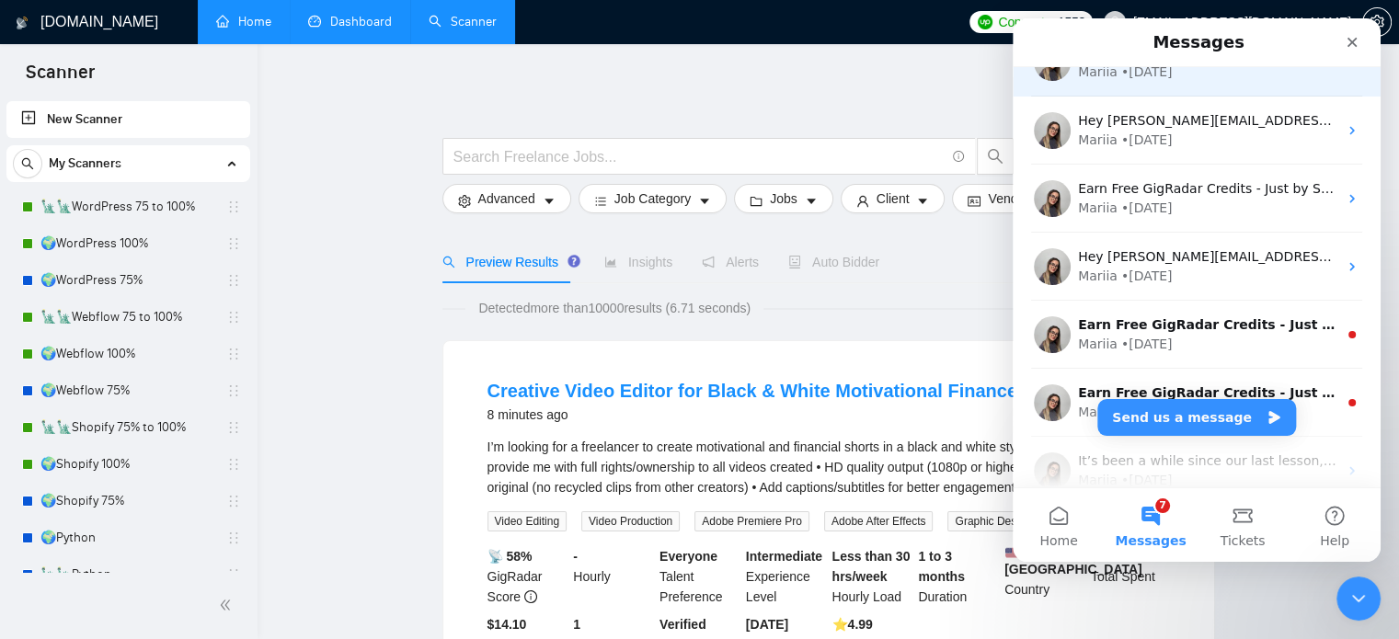
scroll to position [276, 0]
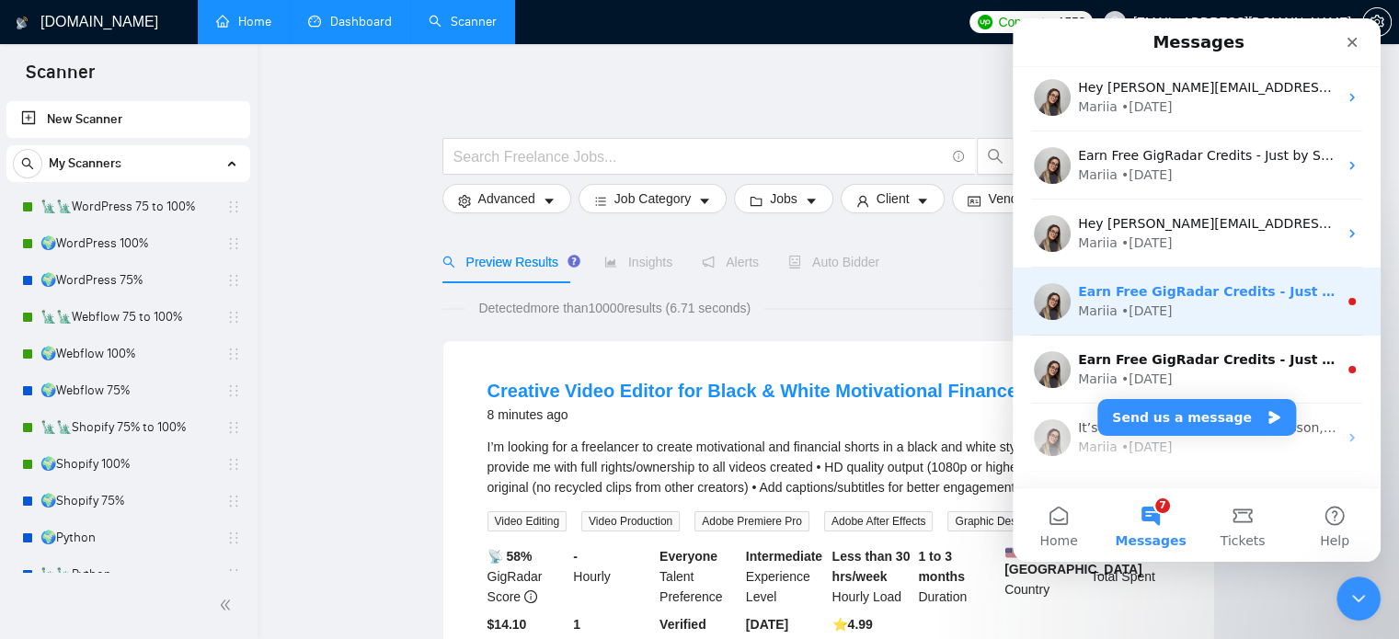
click at [1223, 281] on div "Earn Free GigRadar Credits - Just by Sharing Your Story! 💬 Want more credits fo…" at bounding box center [1197, 302] width 368 height 68
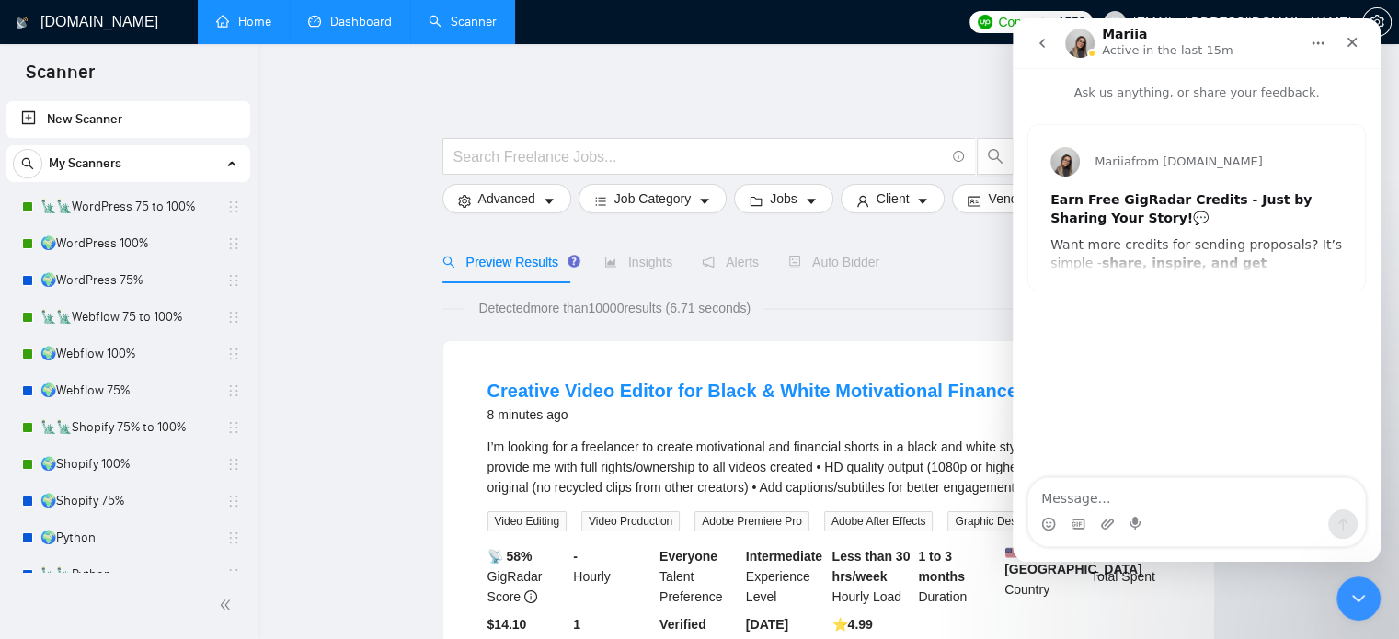
click at [1208, 225] on div "Earn Free GigRadar Credits - Just by Sharing Your Story! 💬" at bounding box center [1197, 209] width 293 height 36
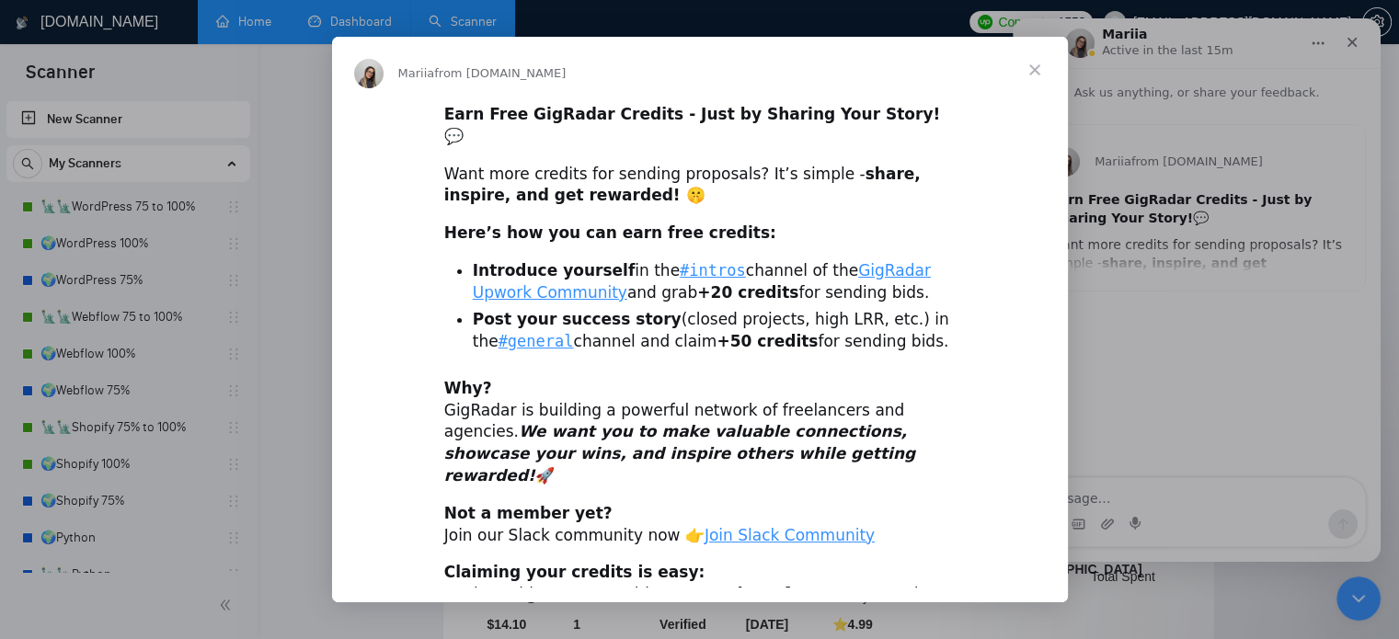
scroll to position [0, 0]
click at [1038, 76] on span "Close" at bounding box center [1035, 70] width 66 height 66
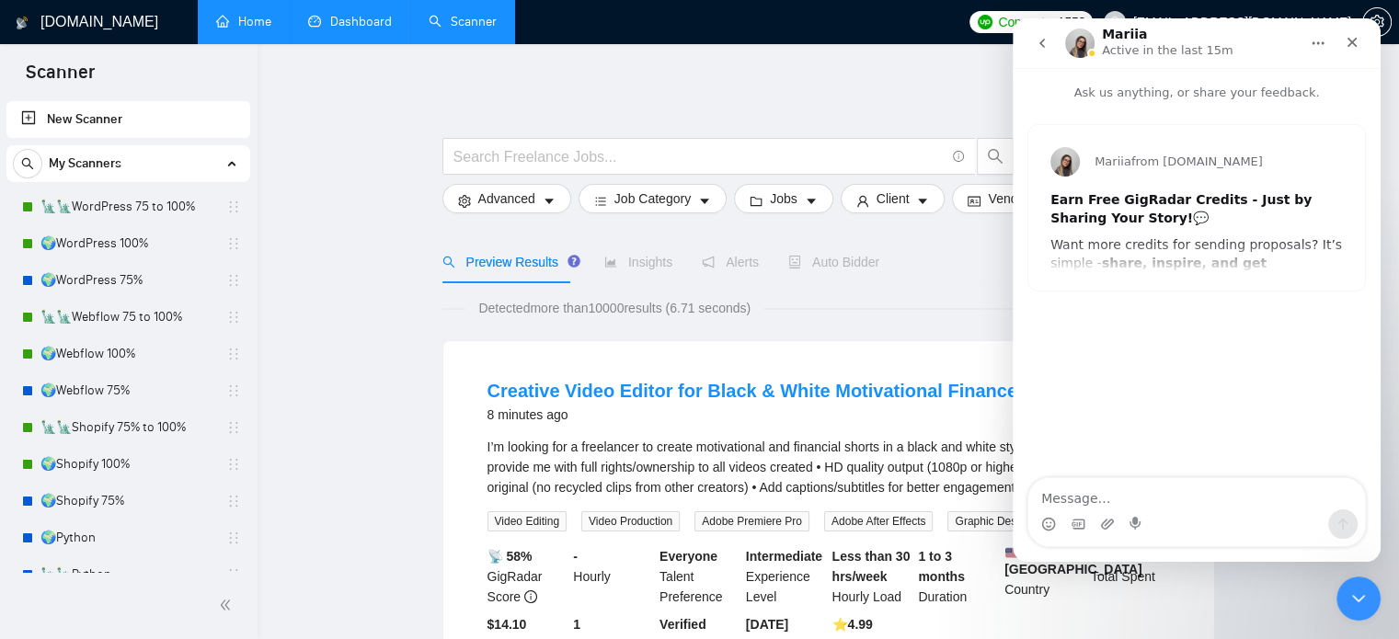
click at [1046, 44] on icon "go back" at bounding box center [1042, 43] width 15 height 15
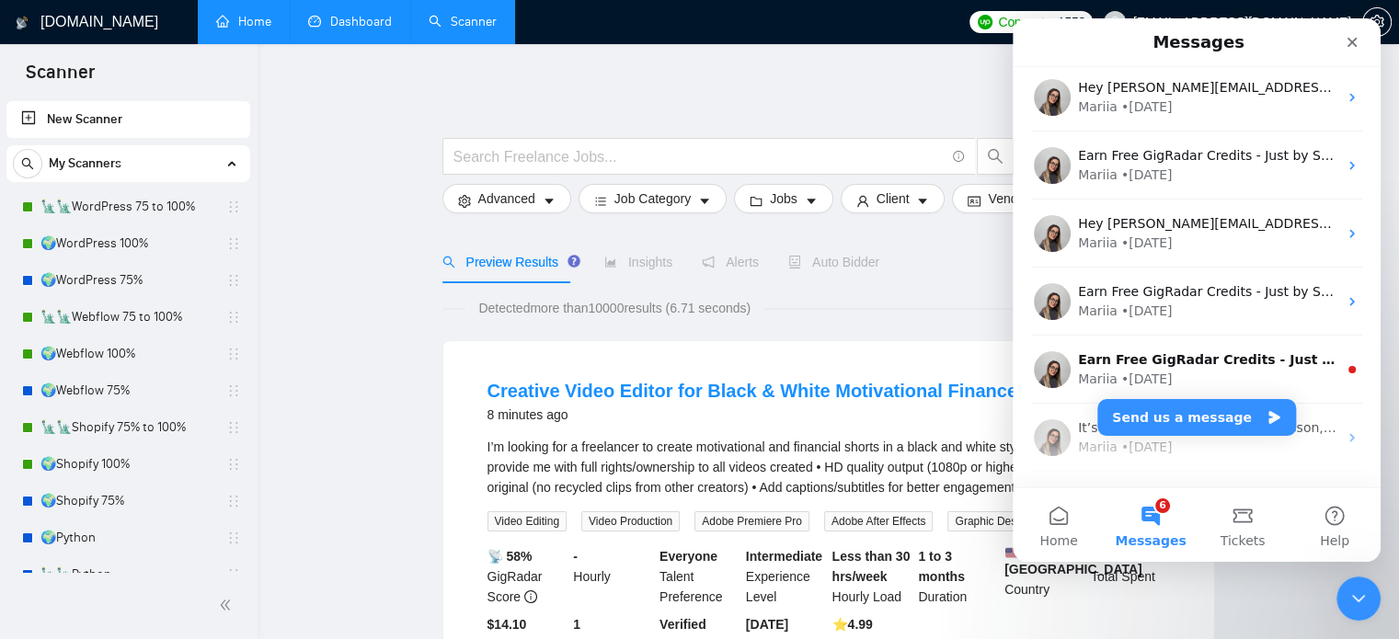
scroll to position [368, 0]
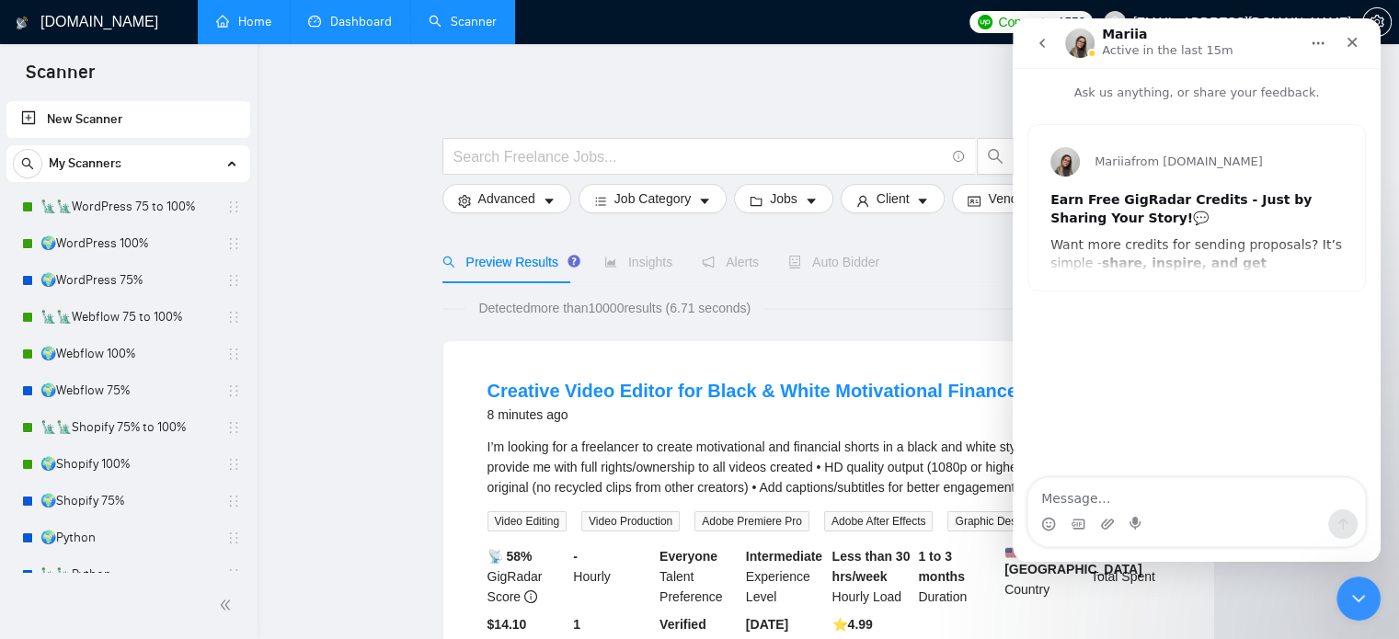
click at [1230, 242] on div "Mariia from [DOMAIN_NAME] Earn Free GigRadar Credits - Just by Sharing Your Sto…" at bounding box center [1197, 208] width 337 height 166
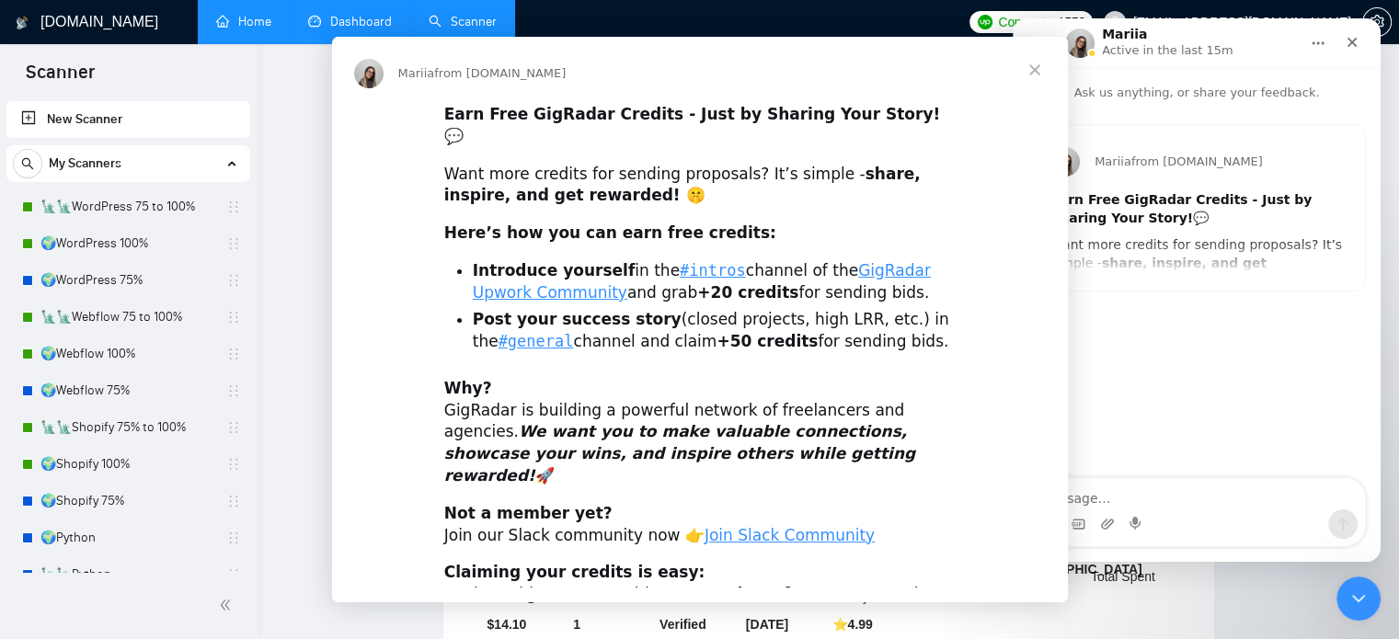
scroll to position [0, 0]
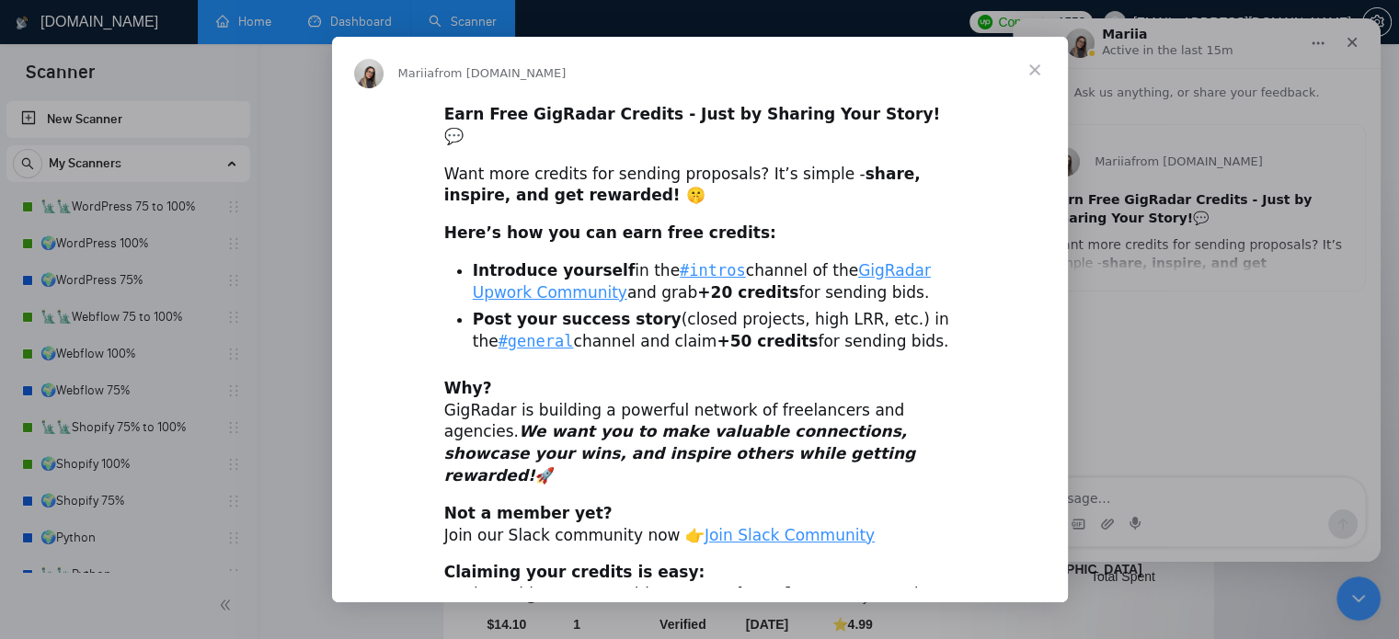
click at [1027, 69] on span "Close" at bounding box center [1035, 70] width 66 height 66
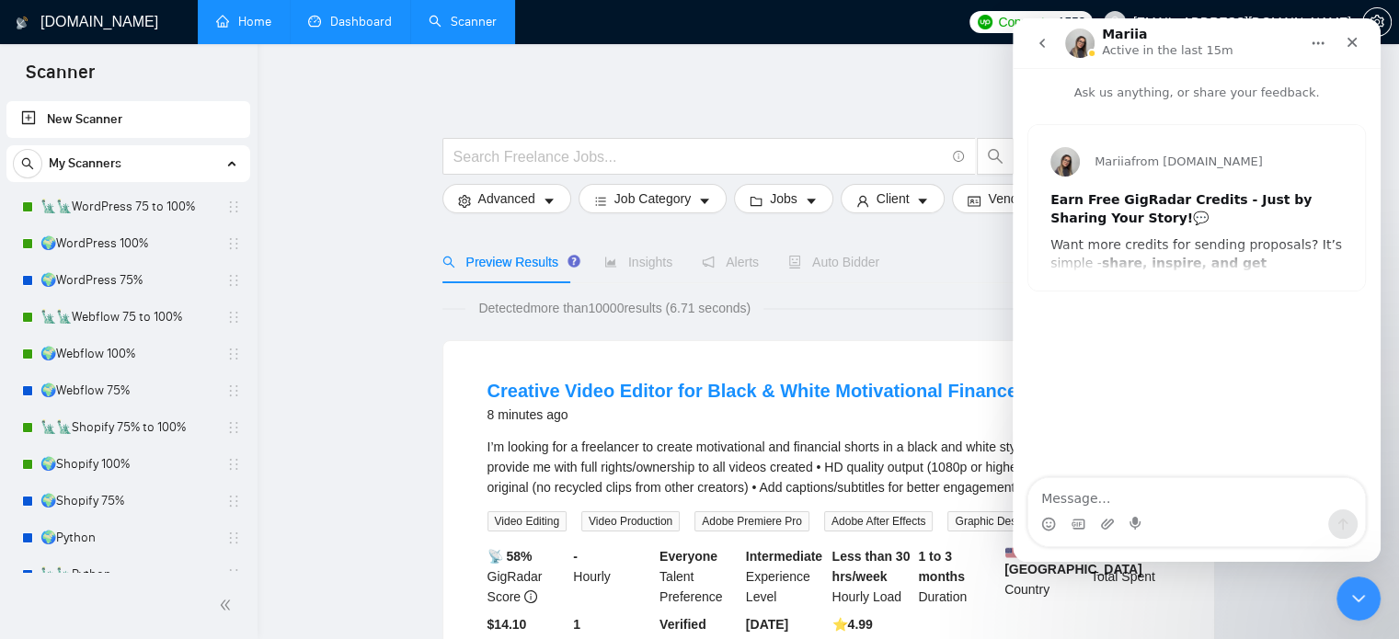
click at [1047, 47] on icon "go back" at bounding box center [1042, 43] width 15 height 15
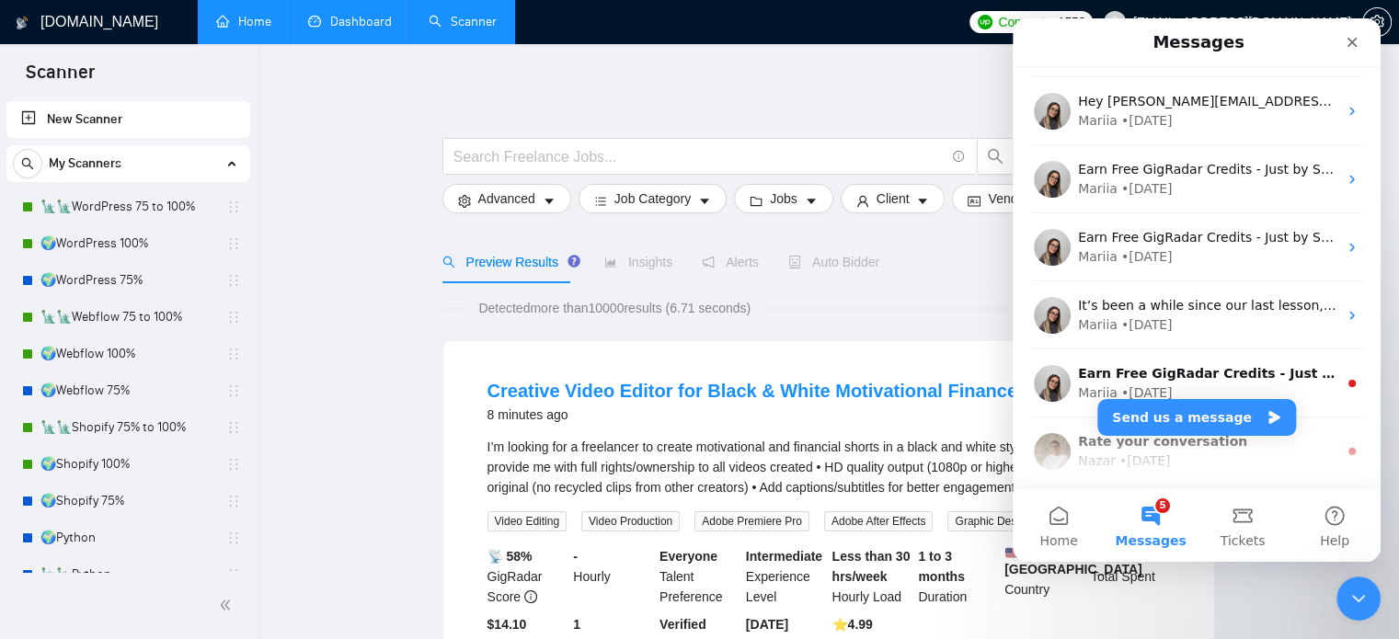
scroll to position [552, 0]
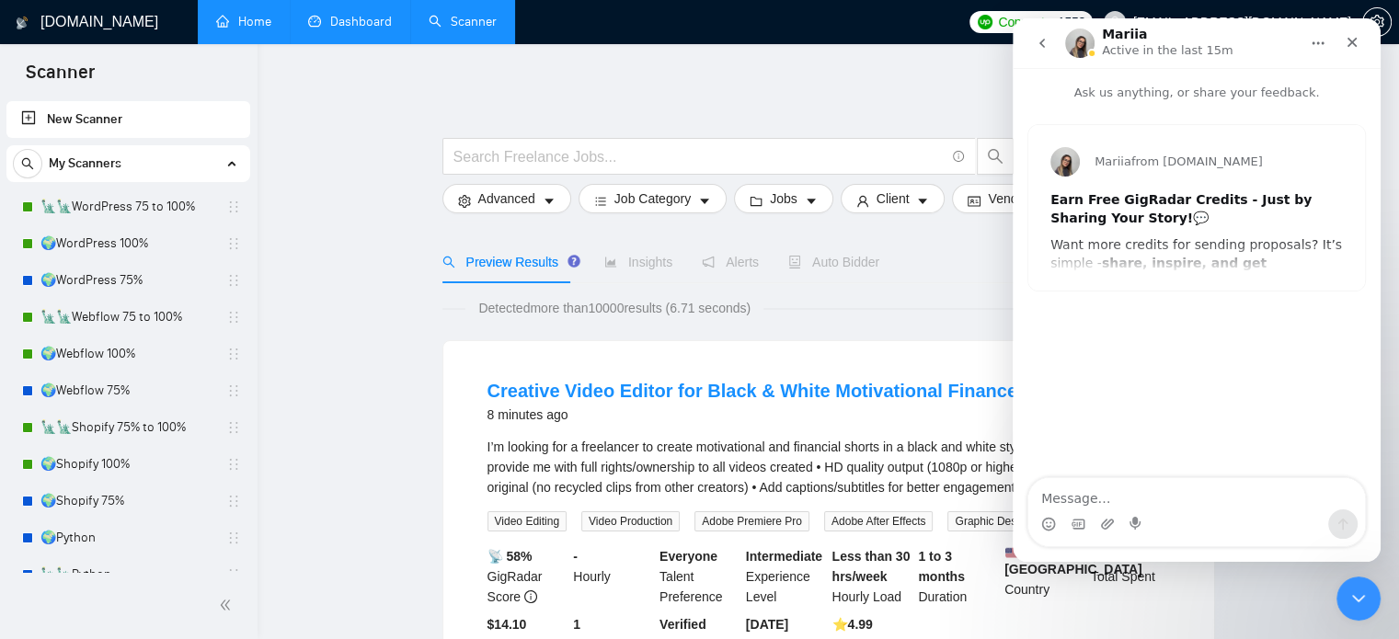
click at [1153, 209] on div "Earn Free GigRadar Credits - Just by Sharing Your Story! 💬" at bounding box center [1197, 209] width 293 height 36
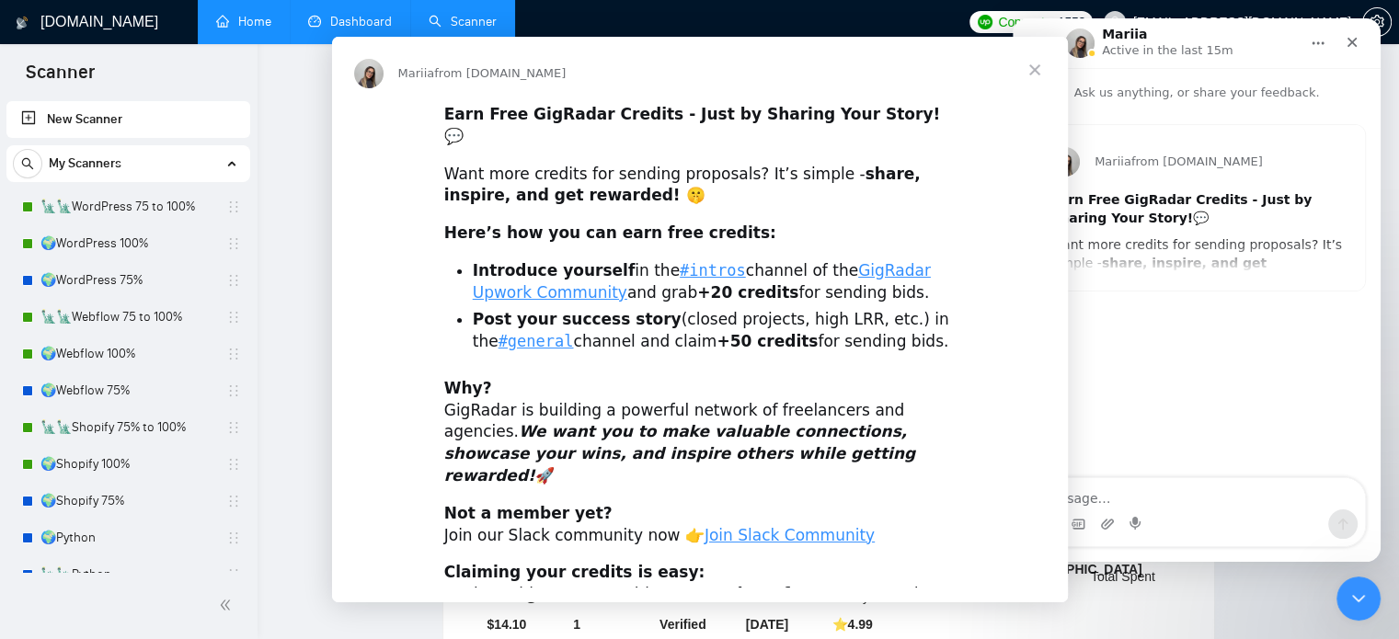
scroll to position [0, 0]
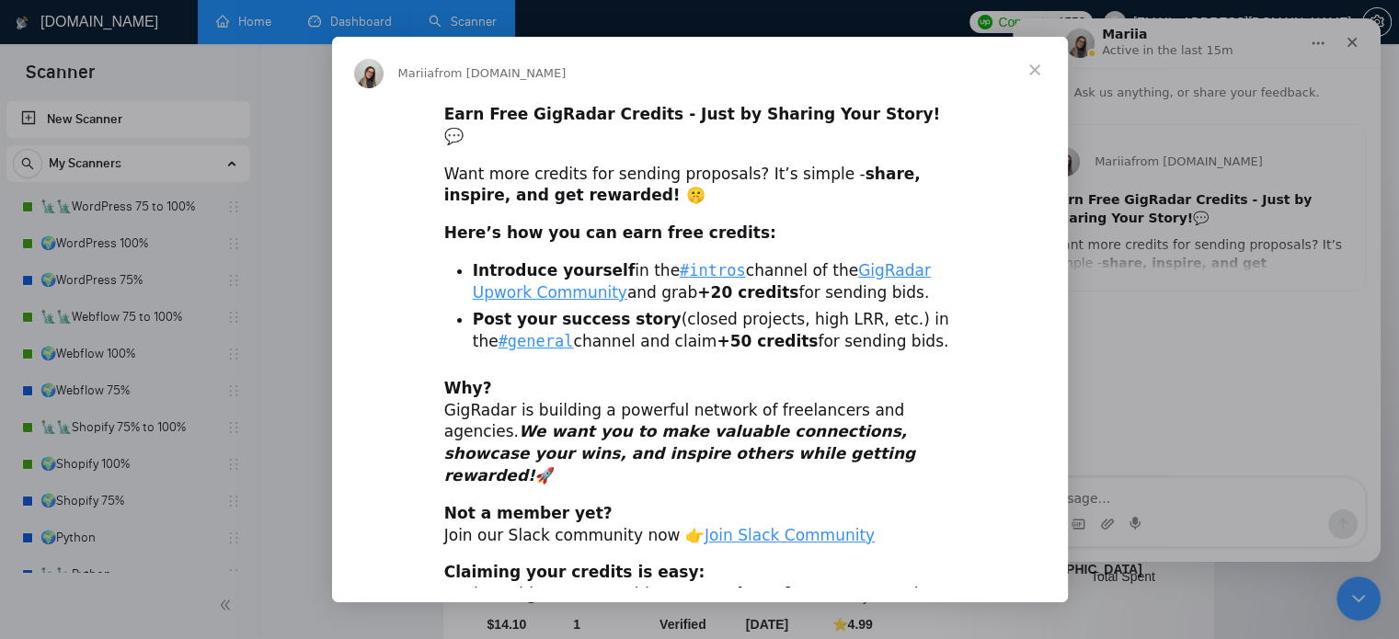
click at [1038, 65] on span "Close" at bounding box center [1035, 70] width 66 height 66
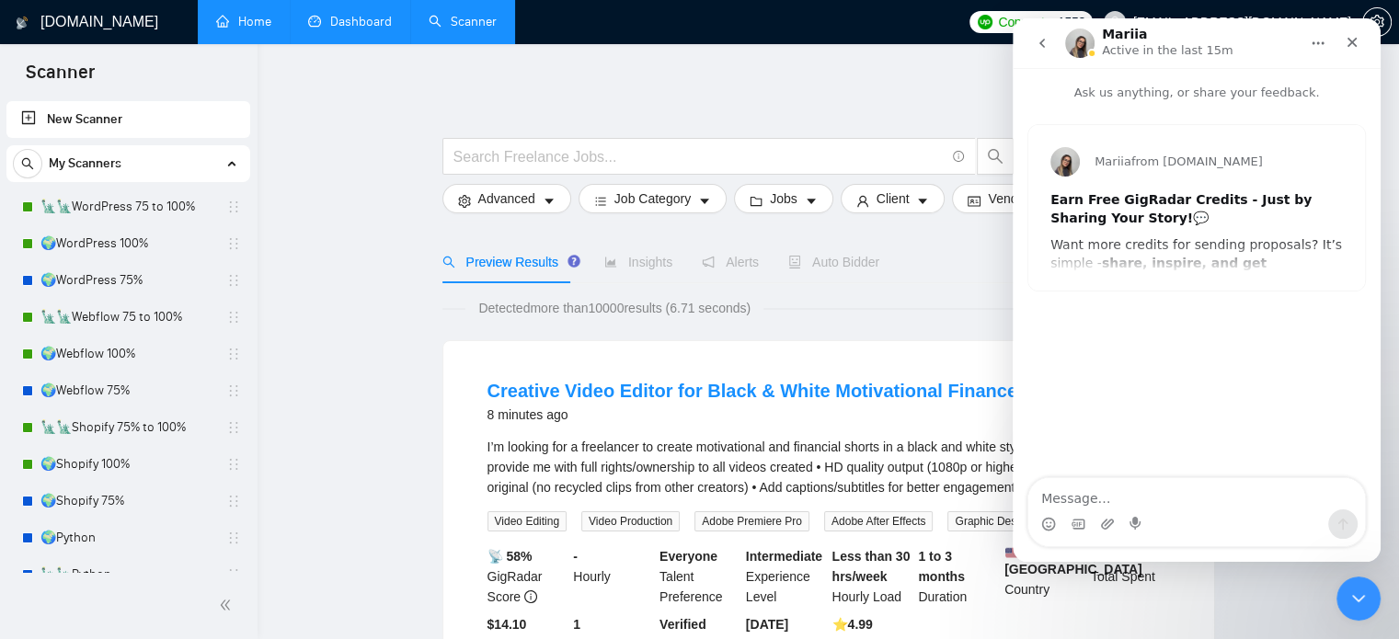
click at [1039, 40] on icon "go back" at bounding box center [1042, 43] width 15 height 15
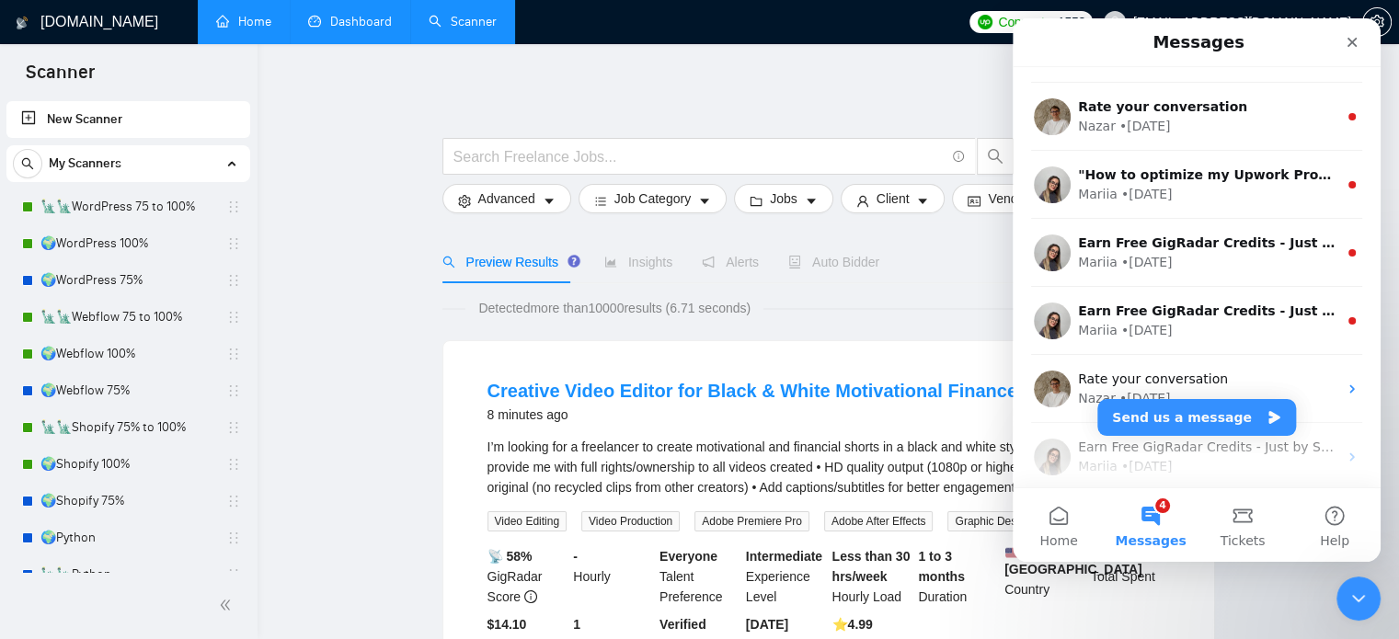
scroll to position [736, 0]
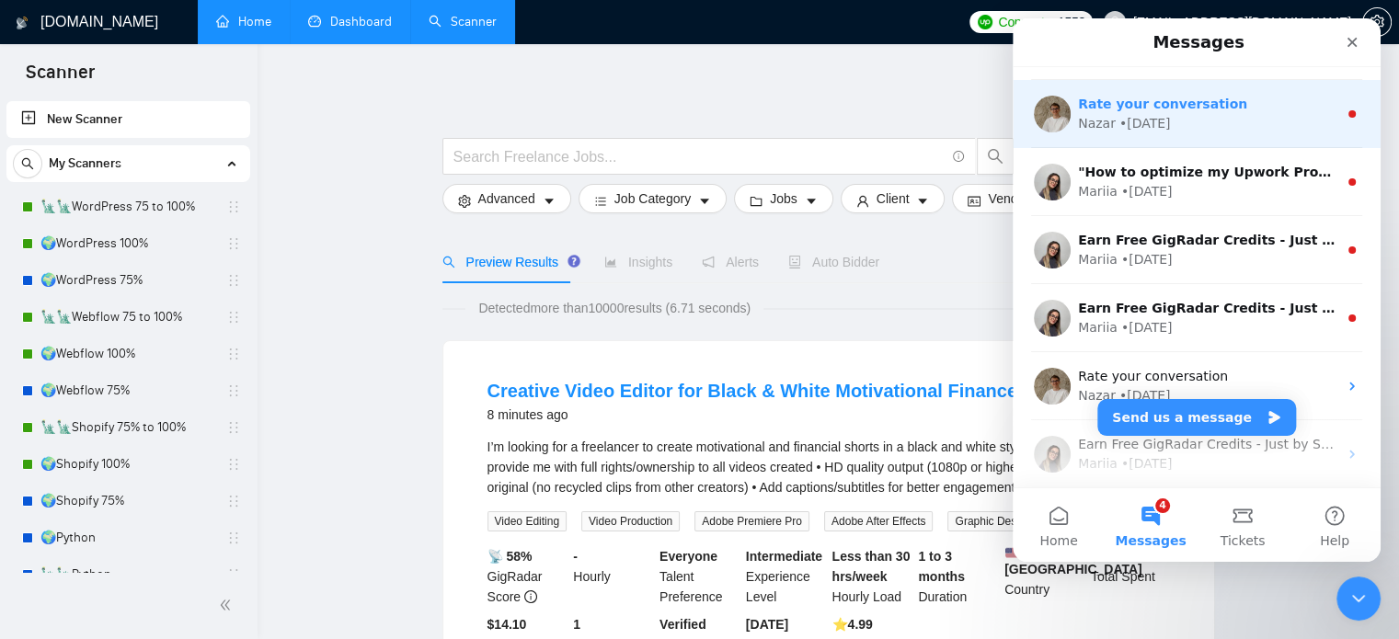
click at [1199, 132] on div "Nazar • [DATE]" at bounding box center [1207, 123] width 259 height 19
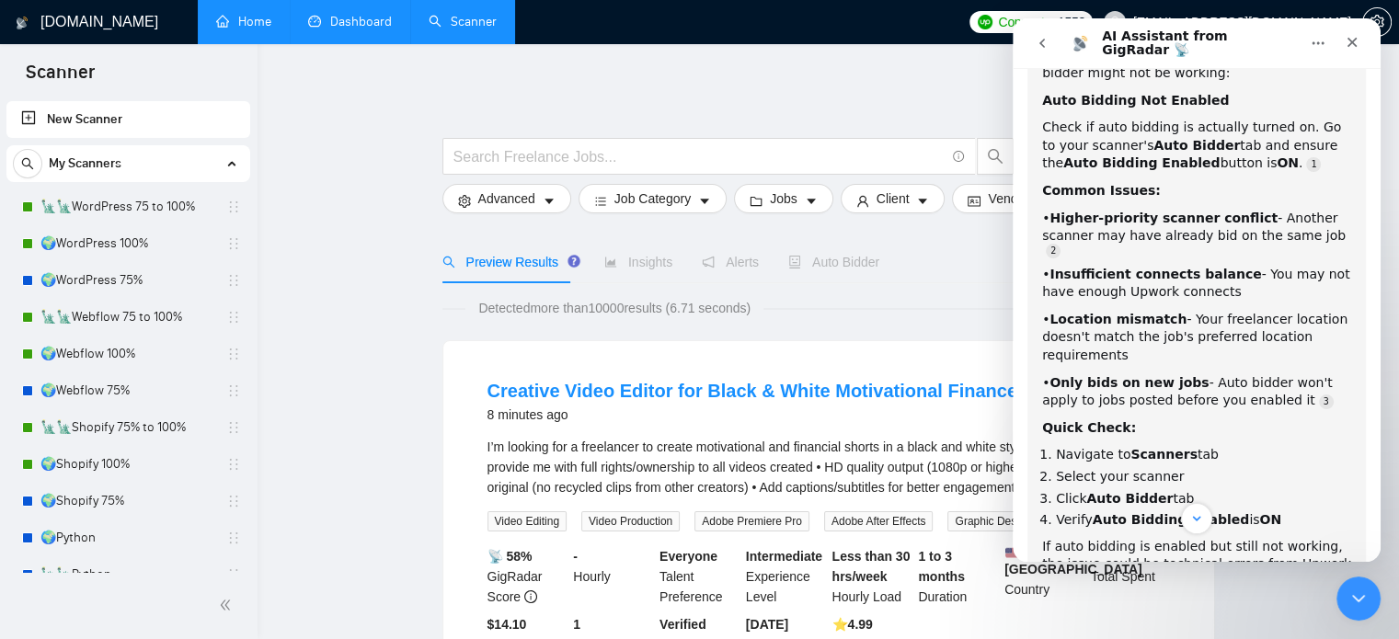
scroll to position [477, 0]
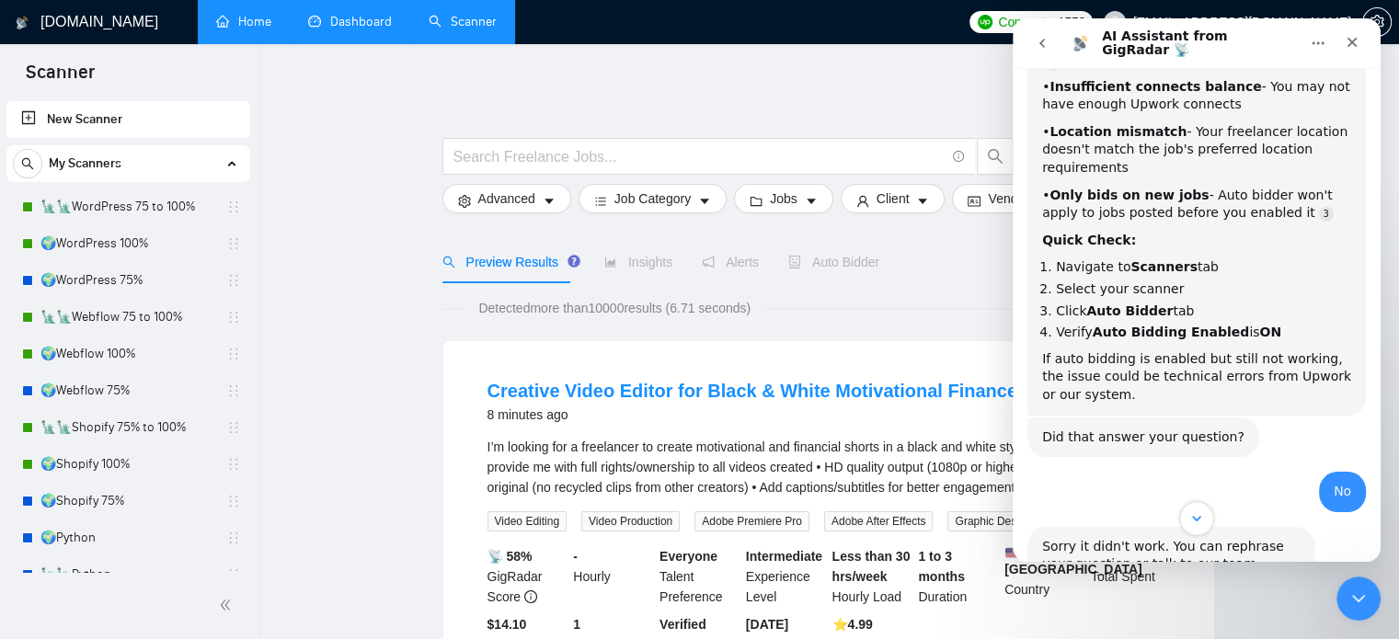
click at [1196, 524] on icon "Scroll to bottom" at bounding box center [1197, 519] width 17 height 17
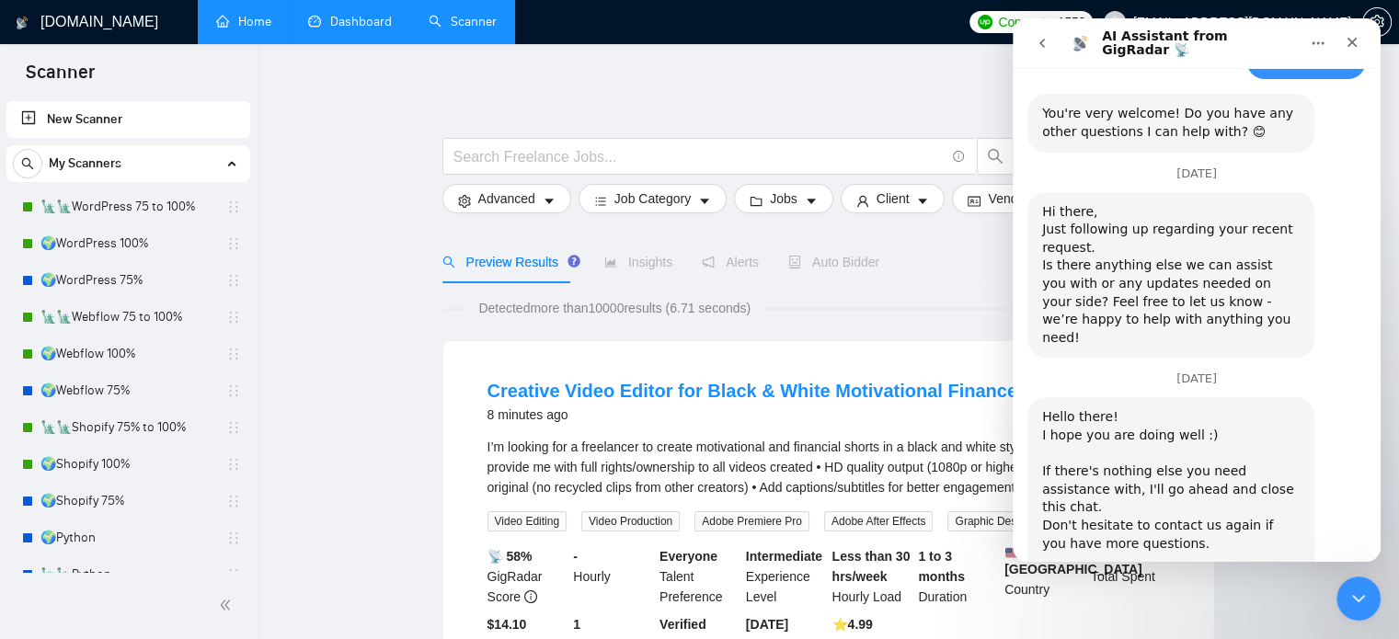
scroll to position [4597, 0]
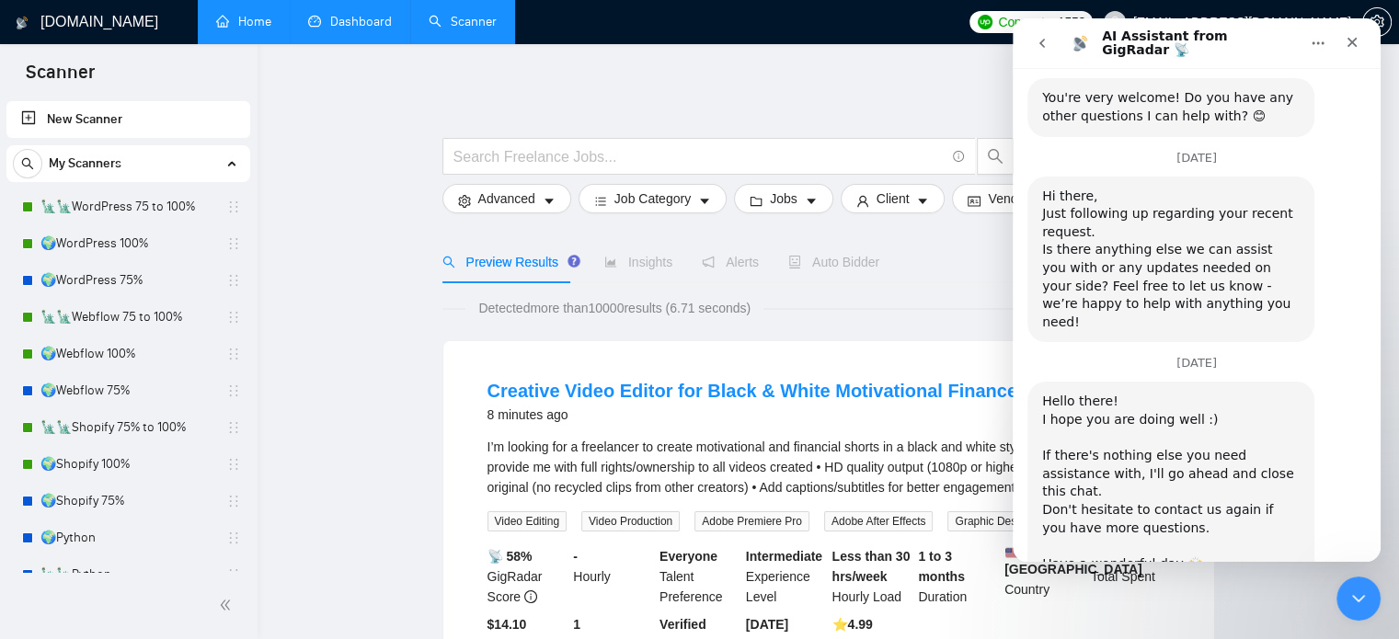
click at [1046, 43] on icon "go back" at bounding box center [1042, 43] width 15 height 15
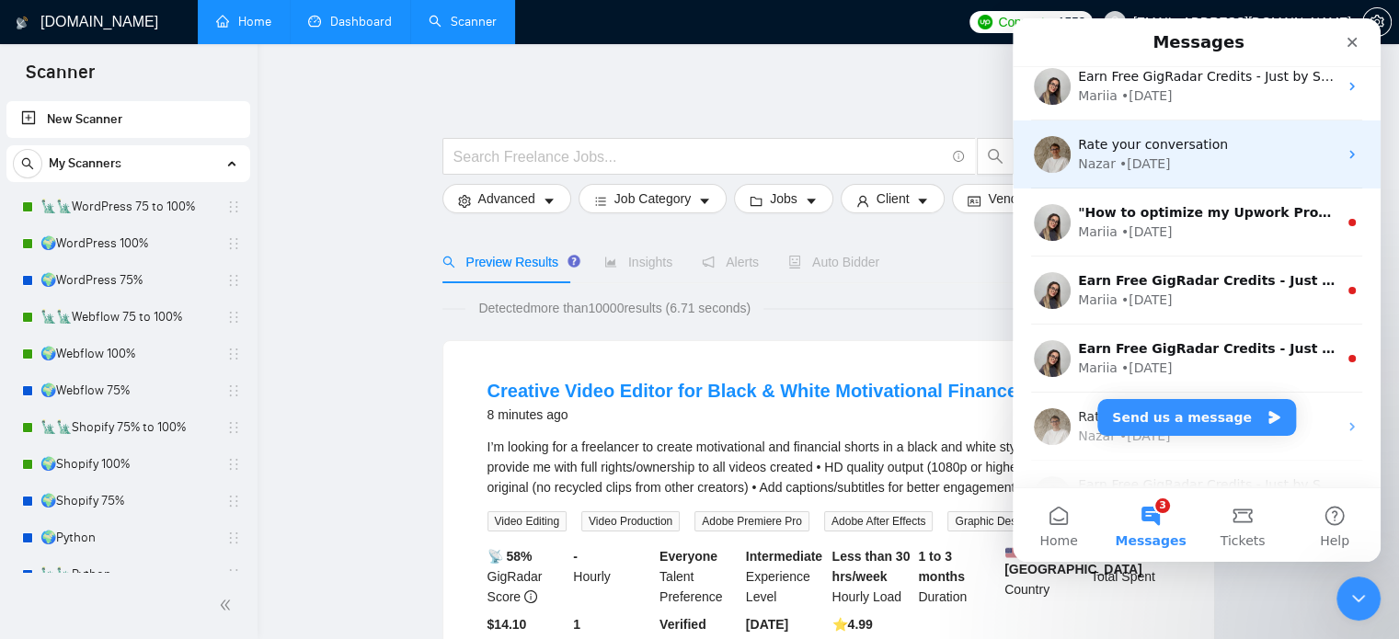
scroll to position [736, 0]
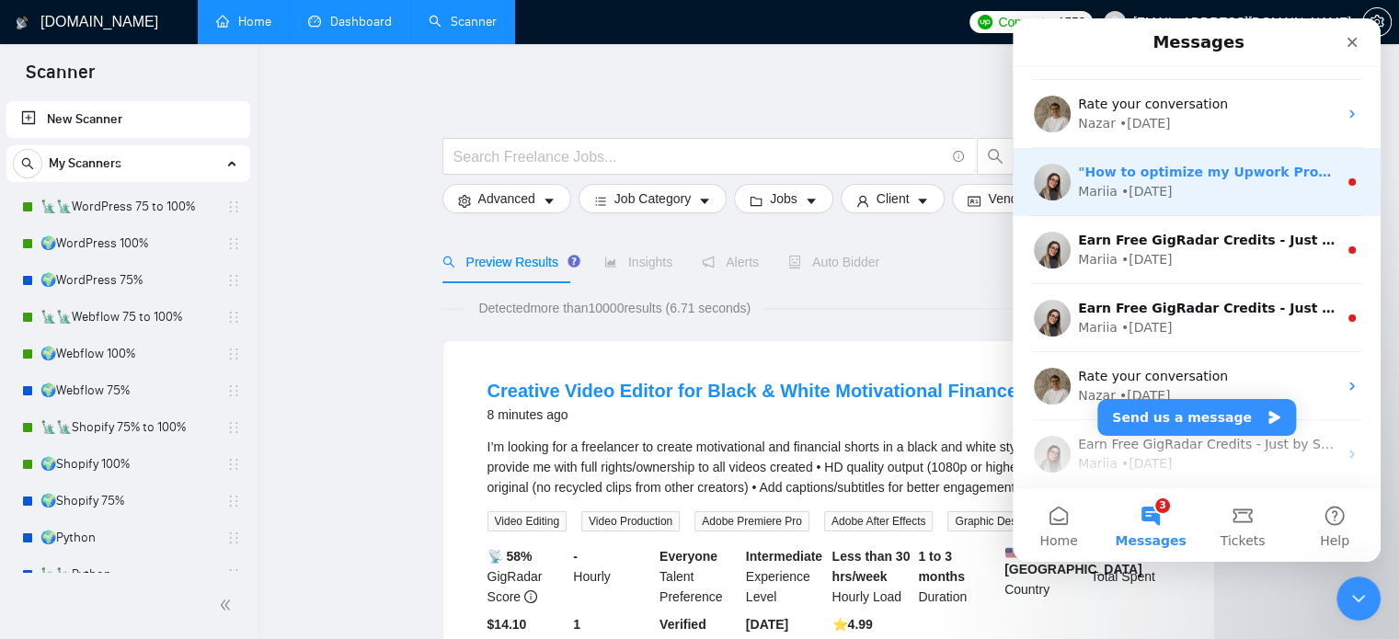
click at [1191, 187] on div "Mariia • [DATE]" at bounding box center [1207, 191] width 259 height 19
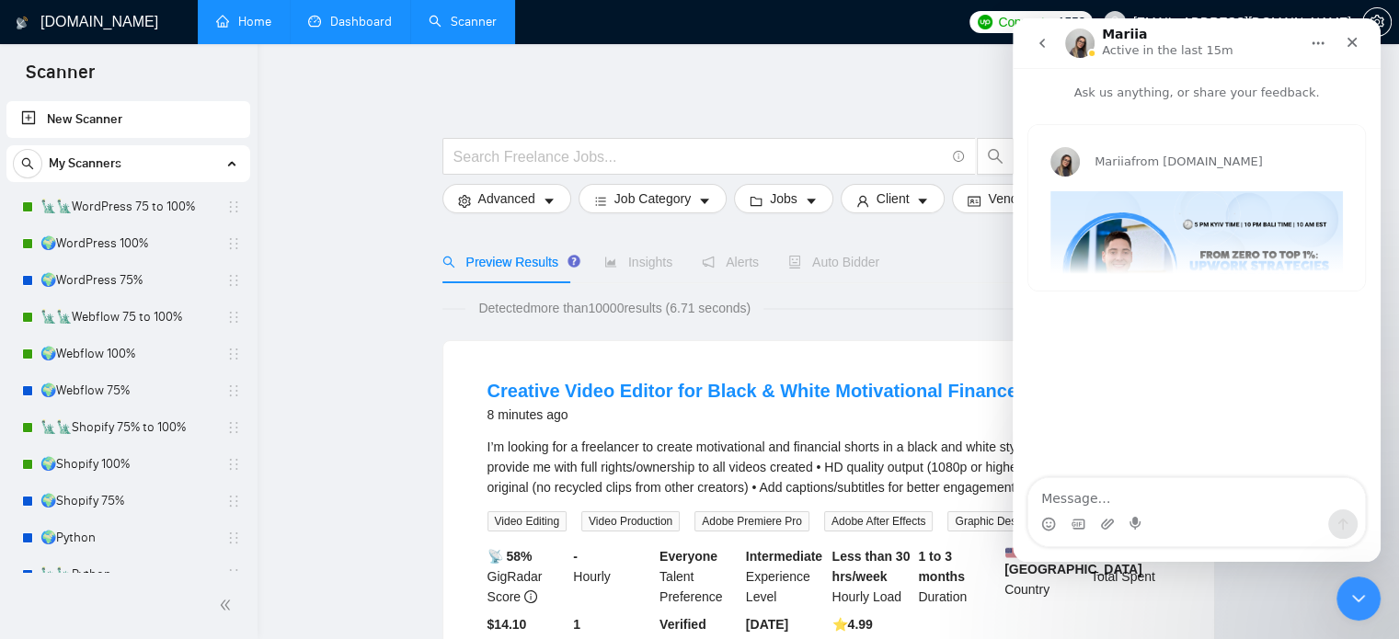
click at [1181, 244] on div "Mariia from [DOMAIN_NAME] "How to optimize my Upwork Profile (and win more Proj…" at bounding box center [1197, 208] width 337 height 166
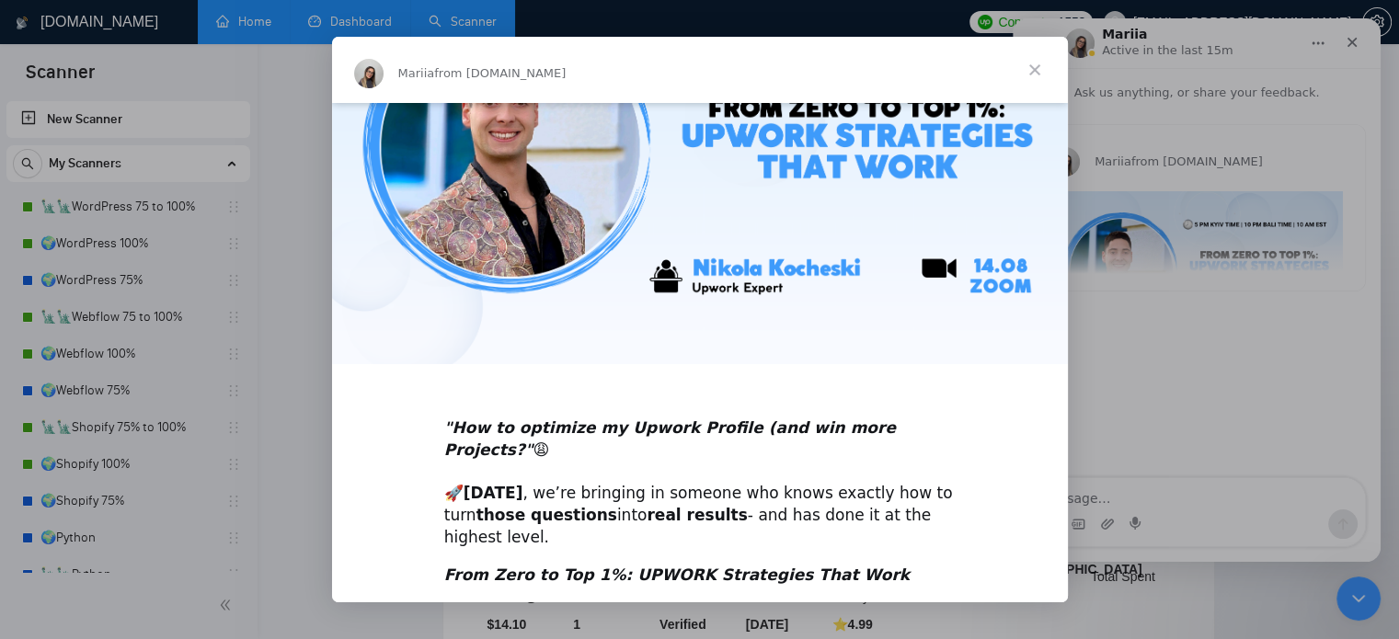
scroll to position [0, 0]
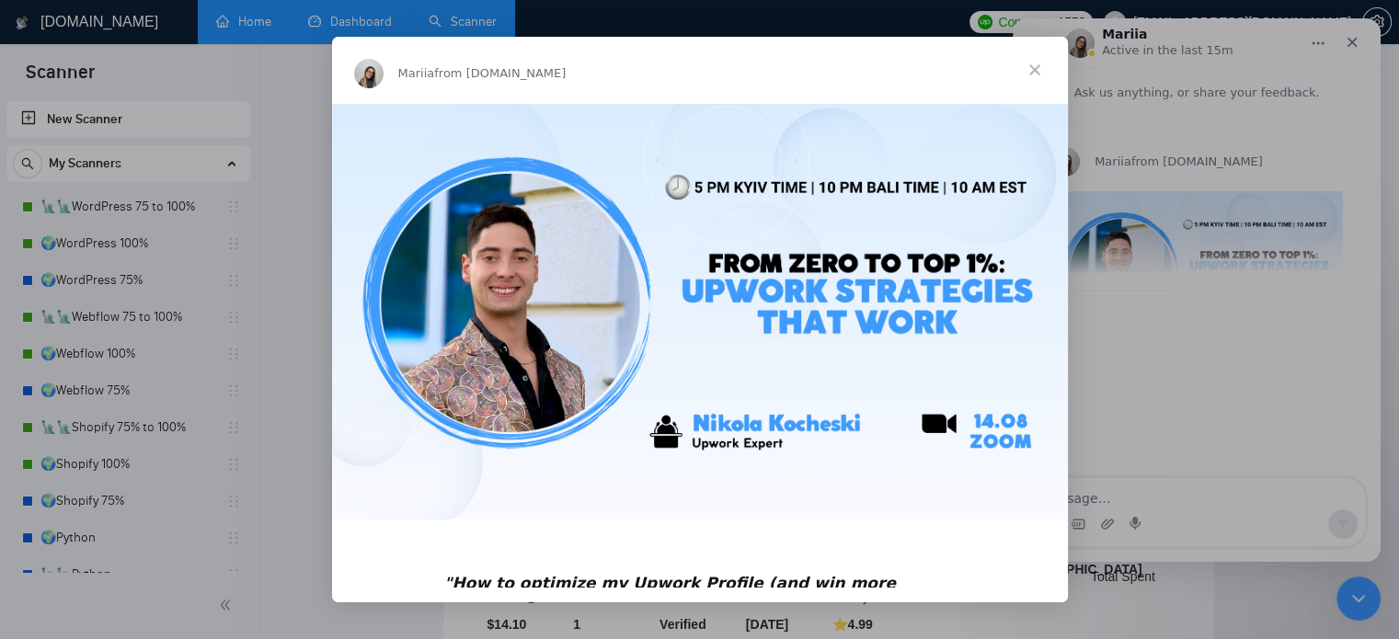
click at [1036, 63] on span "Close" at bounding box center [1035, 70] width 66 height 66
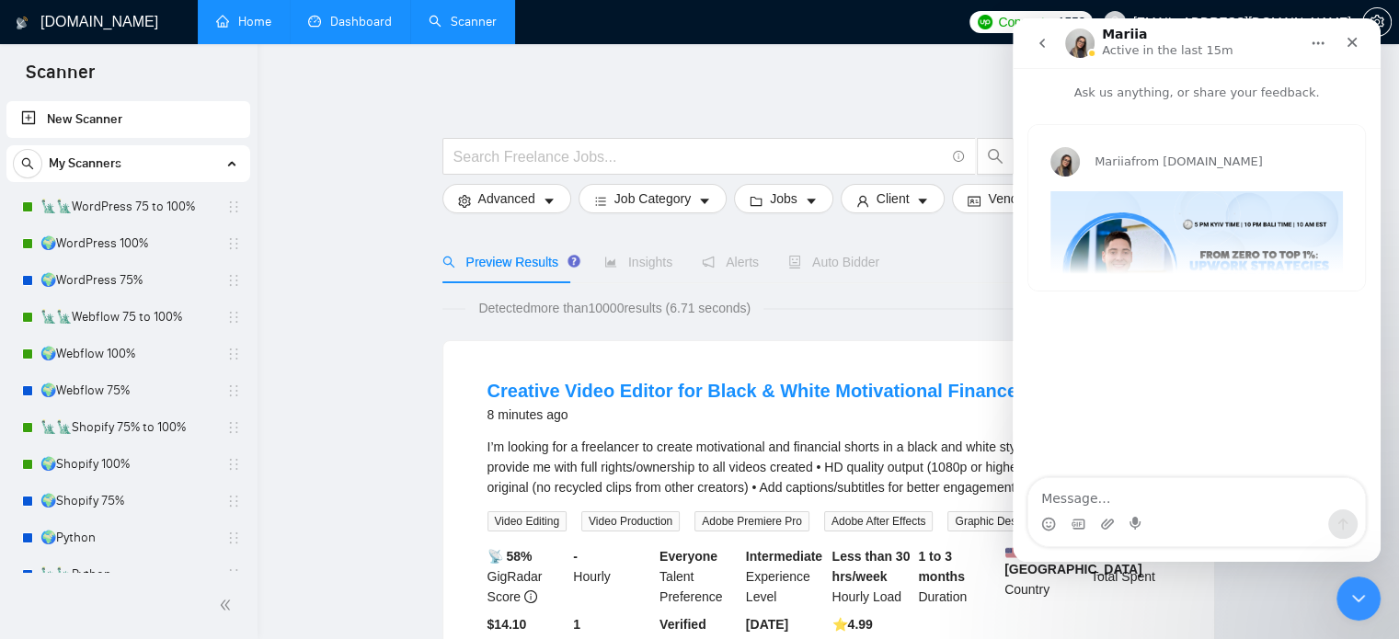
click at [1051, 49] on button "go back" at bounding box center [1042, 43] width 35 height 35
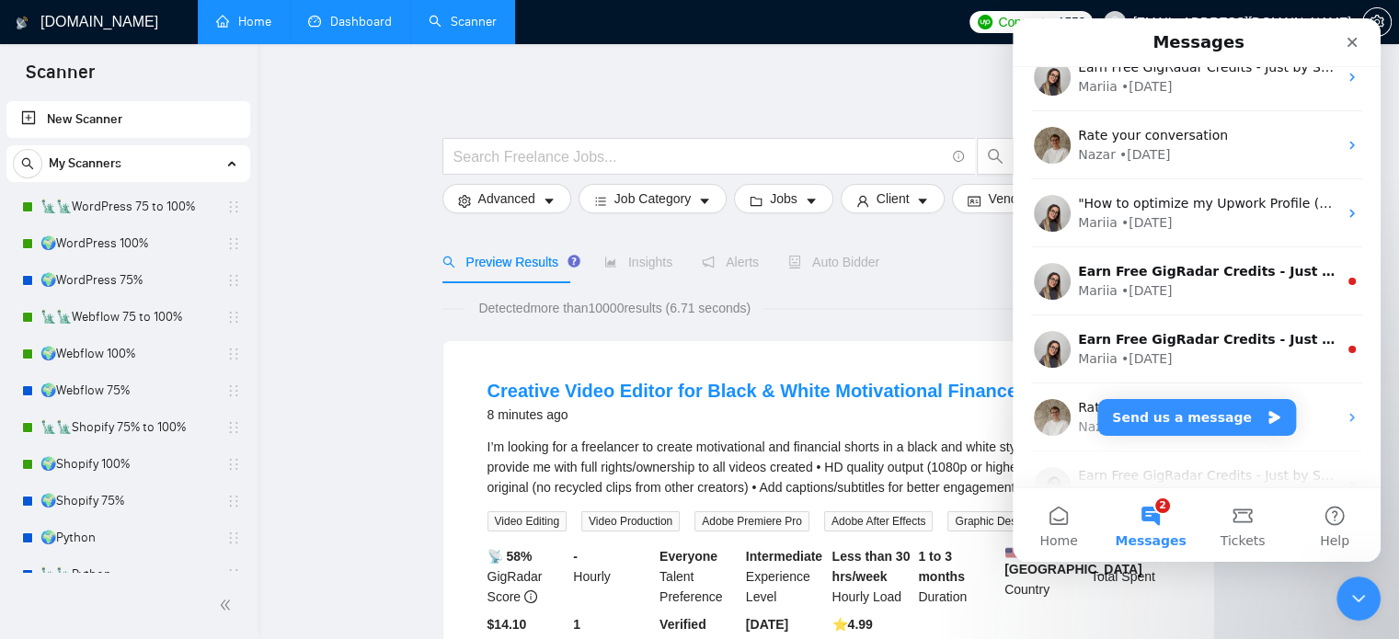
scroll to position [736, 0]
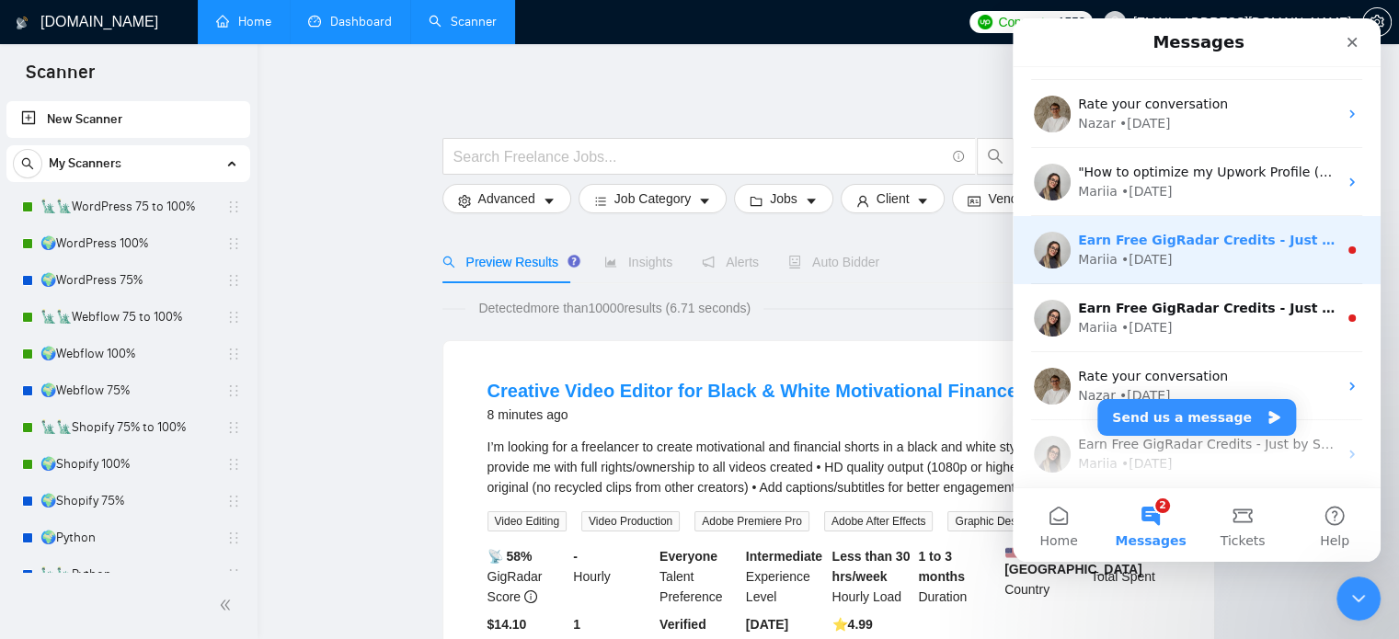
click at [1171, 260] on div "Mariia • [DATE]" at bounding box center [1207, 259] width 259 height 19
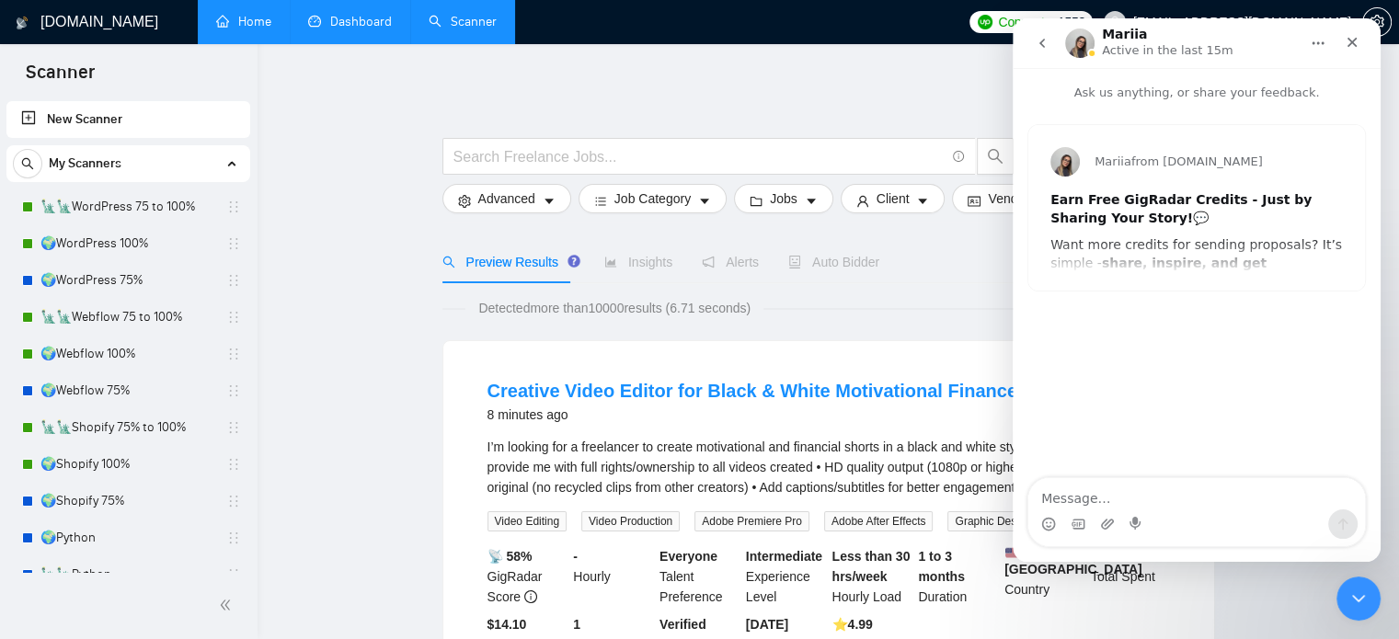
click at [1171, 257] on div "Mariia from [DOMAIN_NAME] Earn Free GigRadar Credits - Just by Sharing Your Sto…" at bounding box center [1197, 208] width 337 height 166
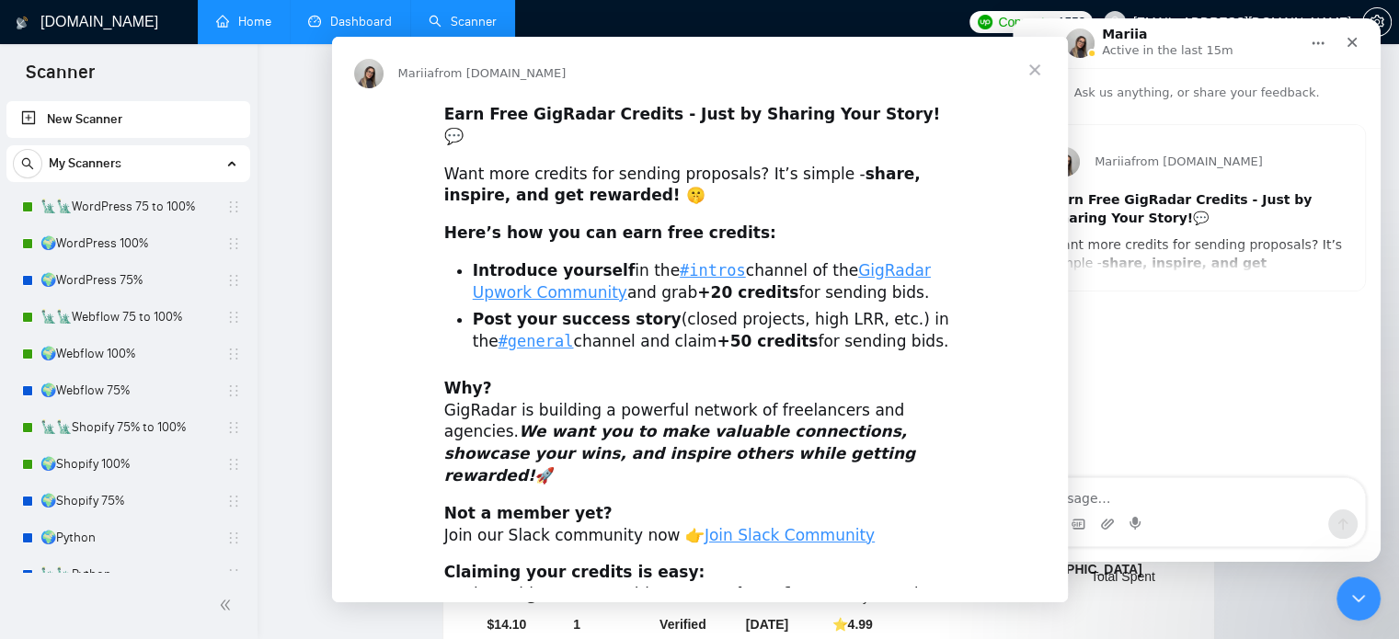
scroll to position [0, 0]
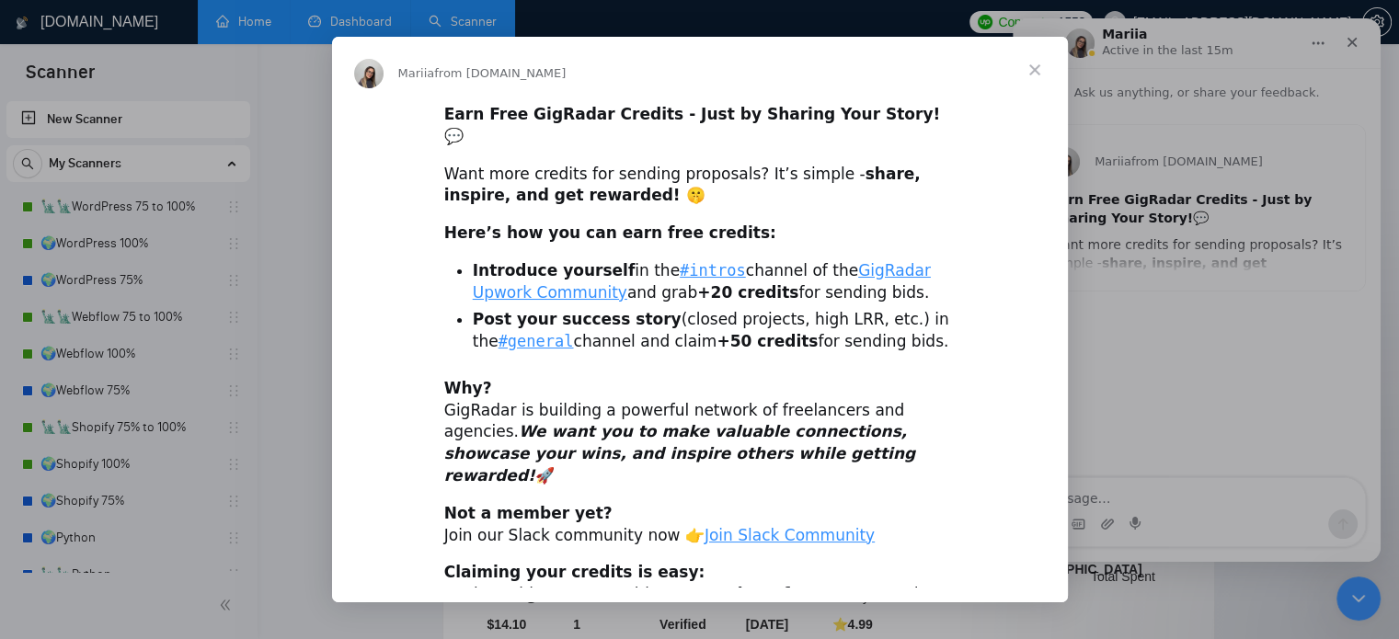
click at [1031, 69] on span "Close" at bounding box center [1035, 70] width 66 height 66
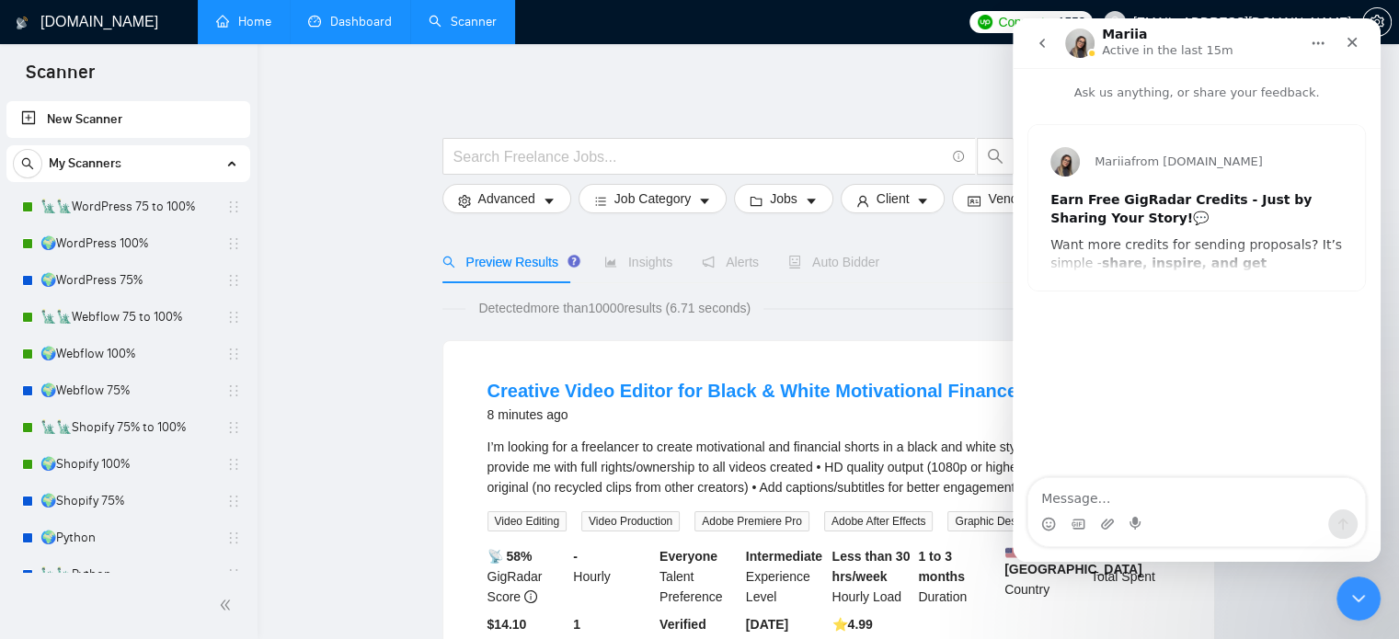
click at [1042, 47] on icon "go back" at bounding box center [1042, 43] width 15 height 15
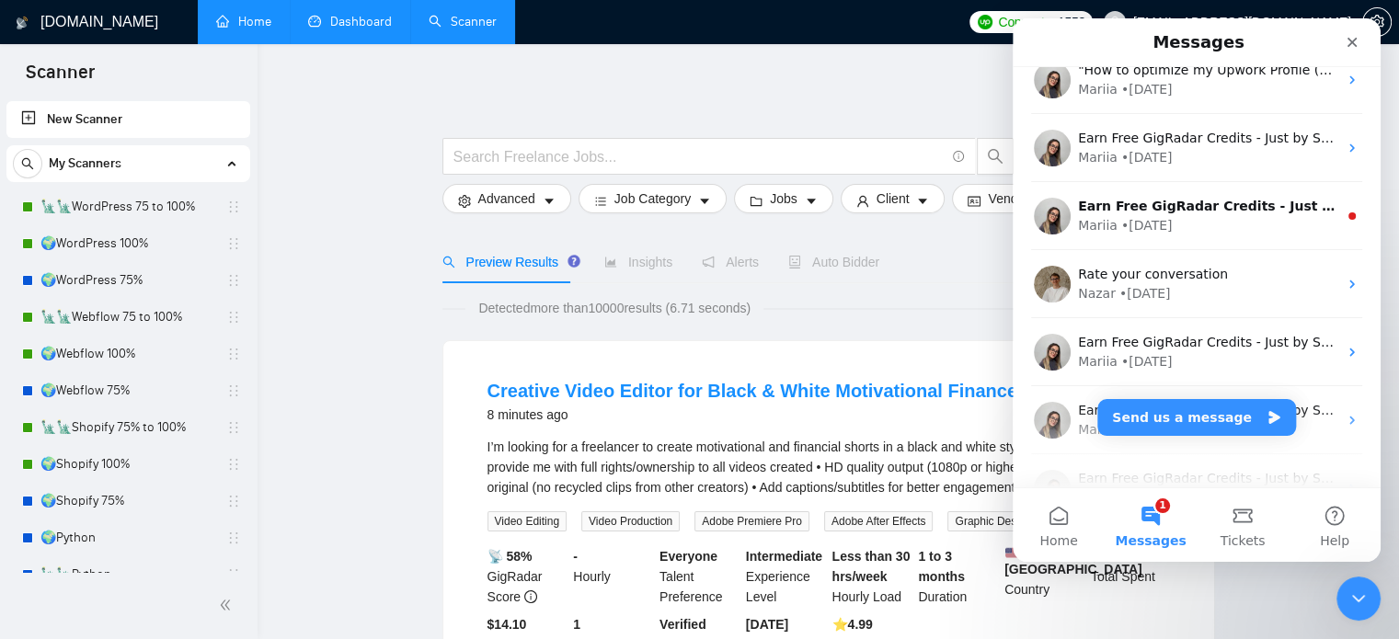
scroll to position [828, 0]
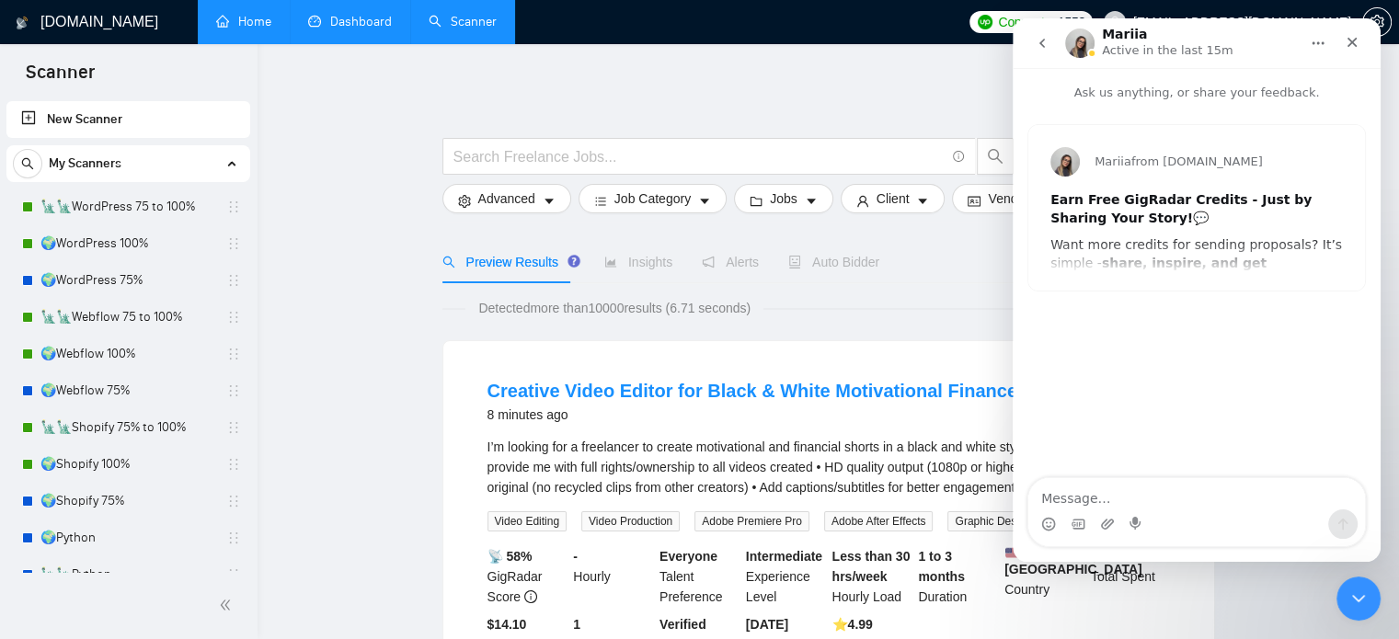
click at [1188, 250] on div "Mariia from [DOMAIN_NAME] Earn Free GigRadar Credits - Just by Sharing Your Sto…" at bounding box center [1197, 208] width 337 height 166
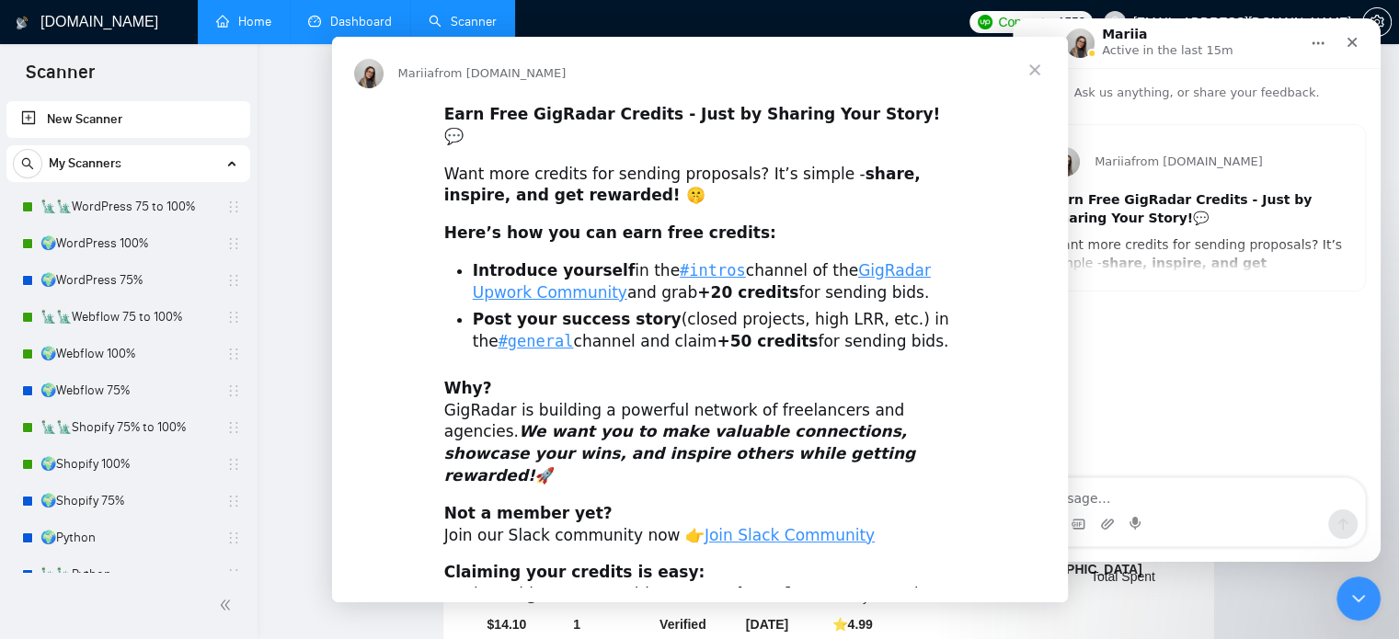
scroll to position [0, 0]
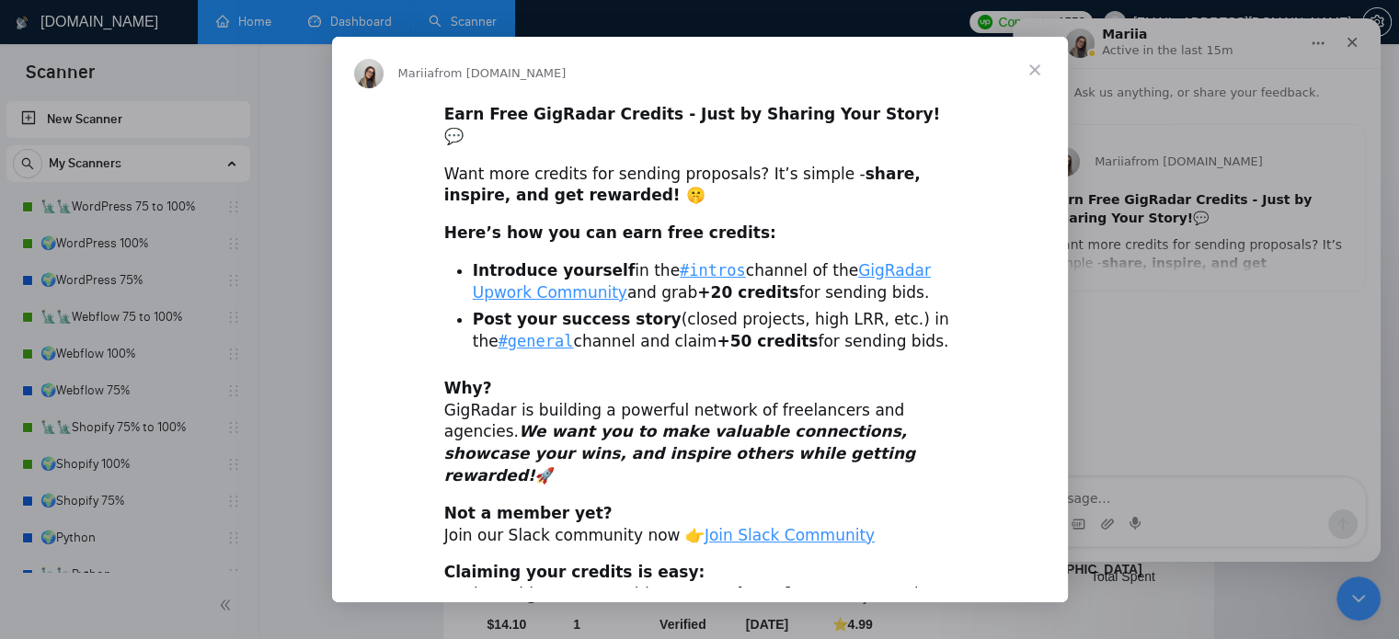
click at [1035, 66] on span "Close" at bounding box center [1035, 70] width 66 height 66
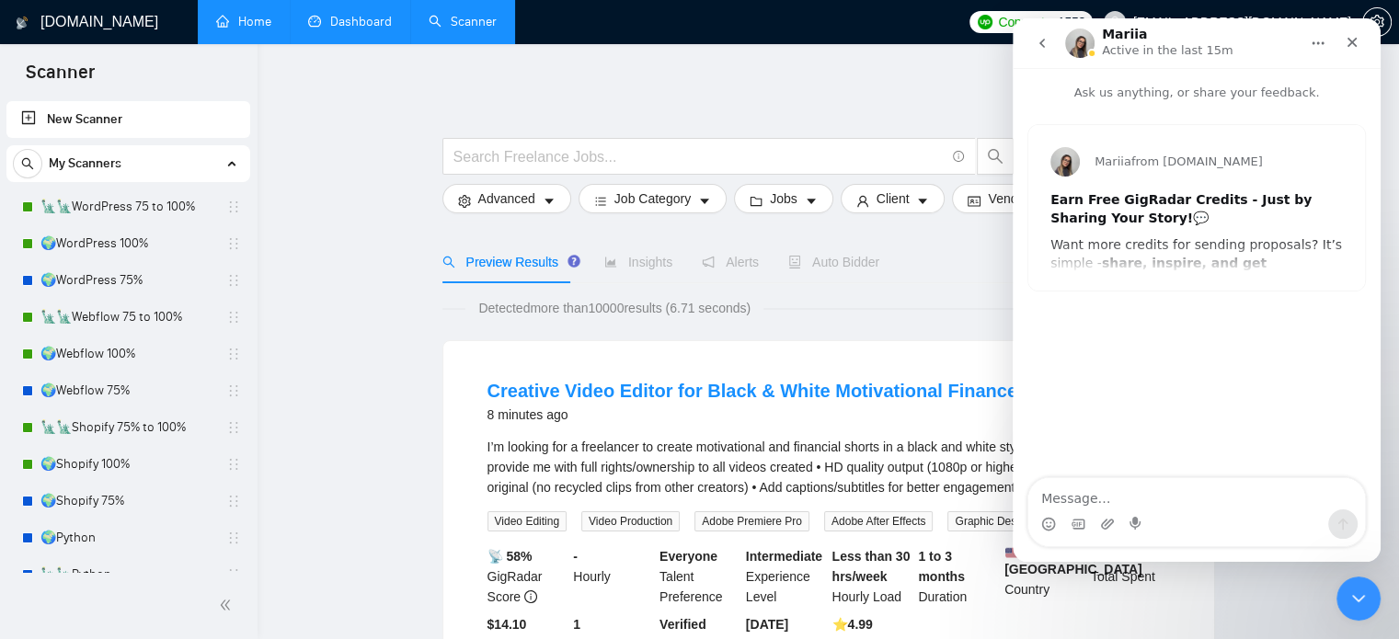
click at [1054, 46] on button "go back" at bounding box center [1042, 43] width 35 height 35
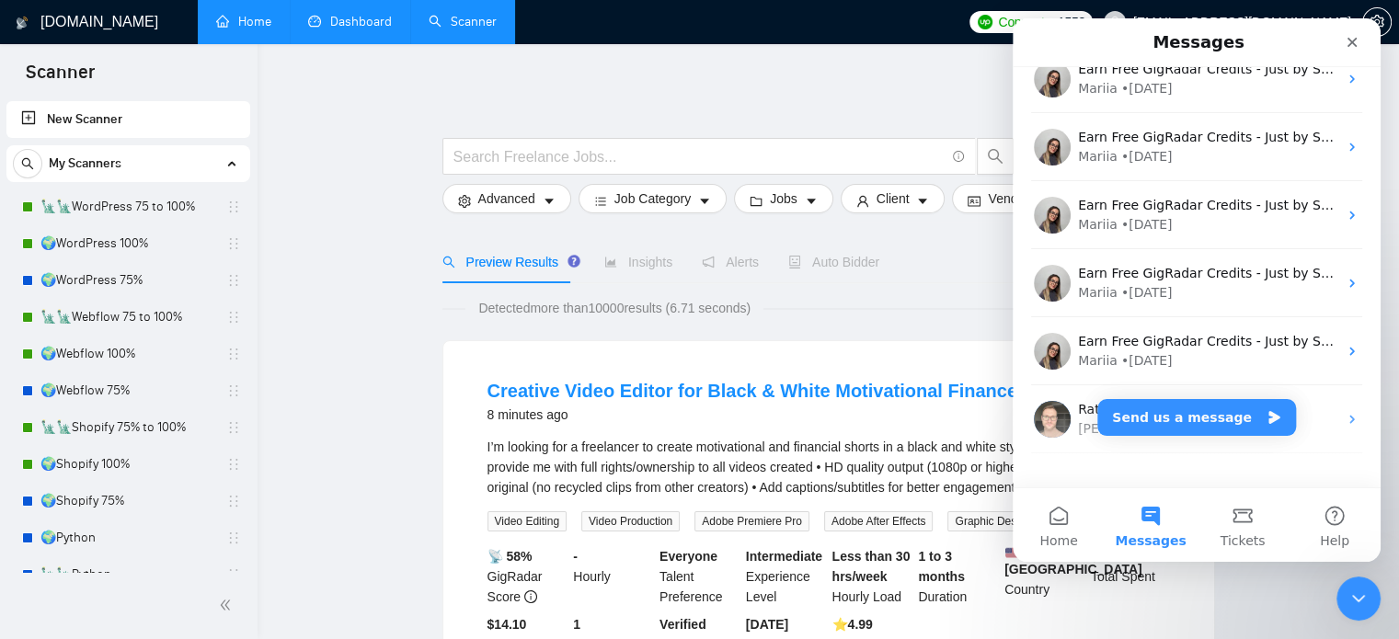
scroll to position [1695, 0]
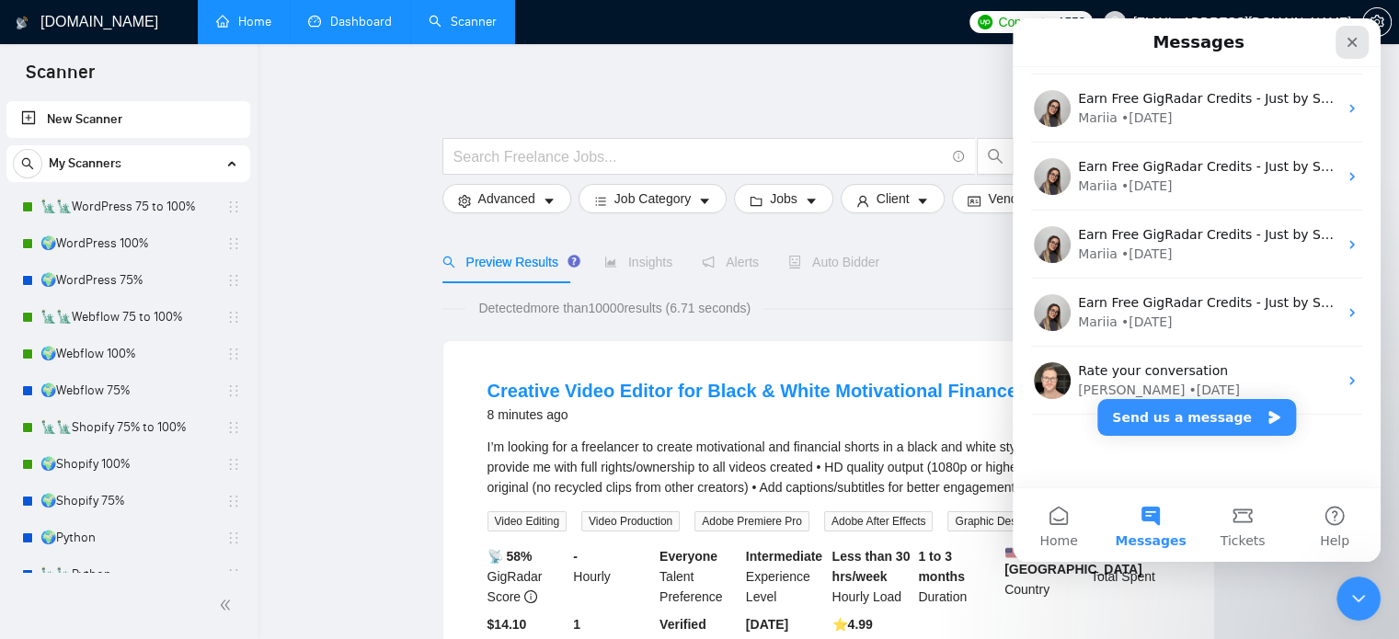
click at [1354, 38] on icon "Close" at bounding box center [1352, 42] width 15 height 15
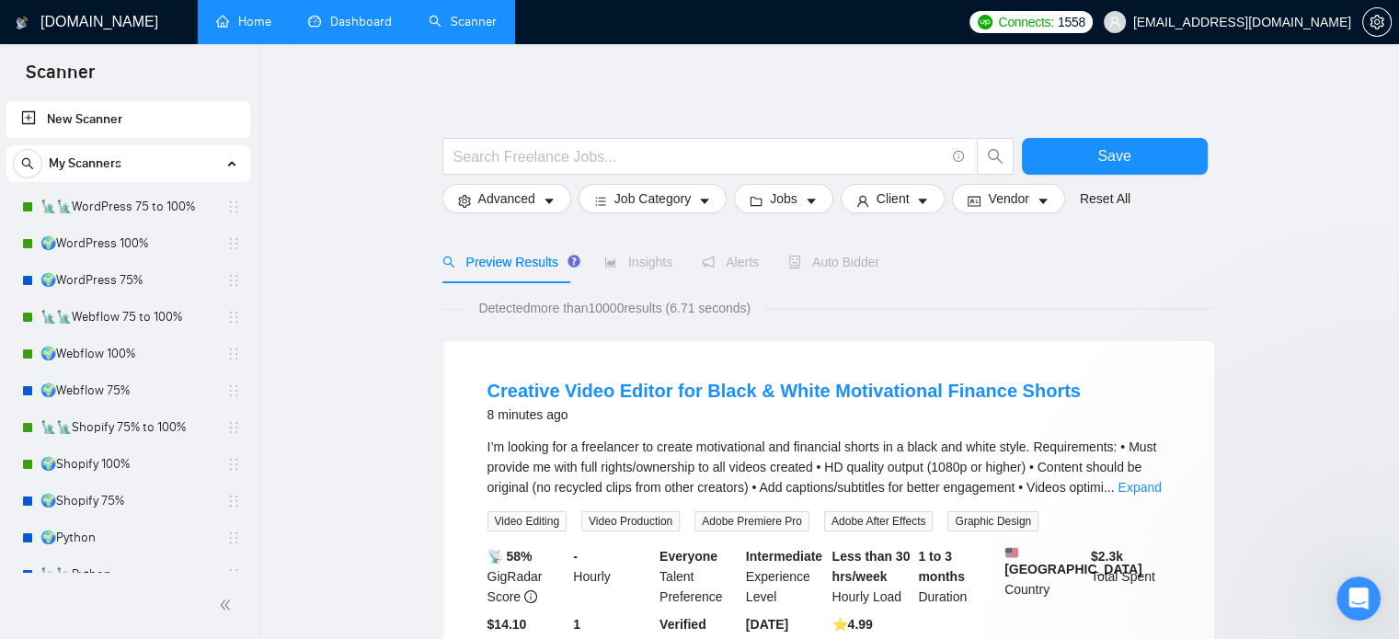
scroll to position [0, 0]
